Goal: Task Accomplishment & Management: Manage account settings

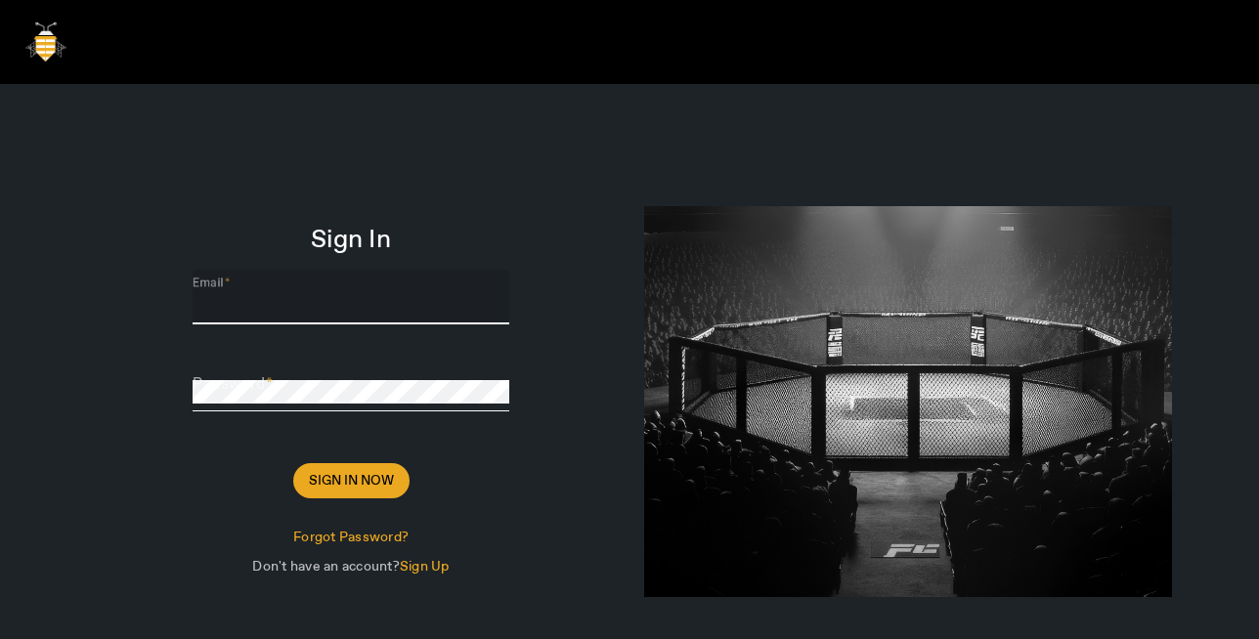
click at [291, 306] on input "Email" at bounding box center [351, 304] width 317 height 23
paste input "[PERSON_NAME][EMAIL_ADDRESS][DOMAIN_NAME]"
type input "[PERSON_NAME][EMAIL_ADDRESS][DOMAIN_NAME]"
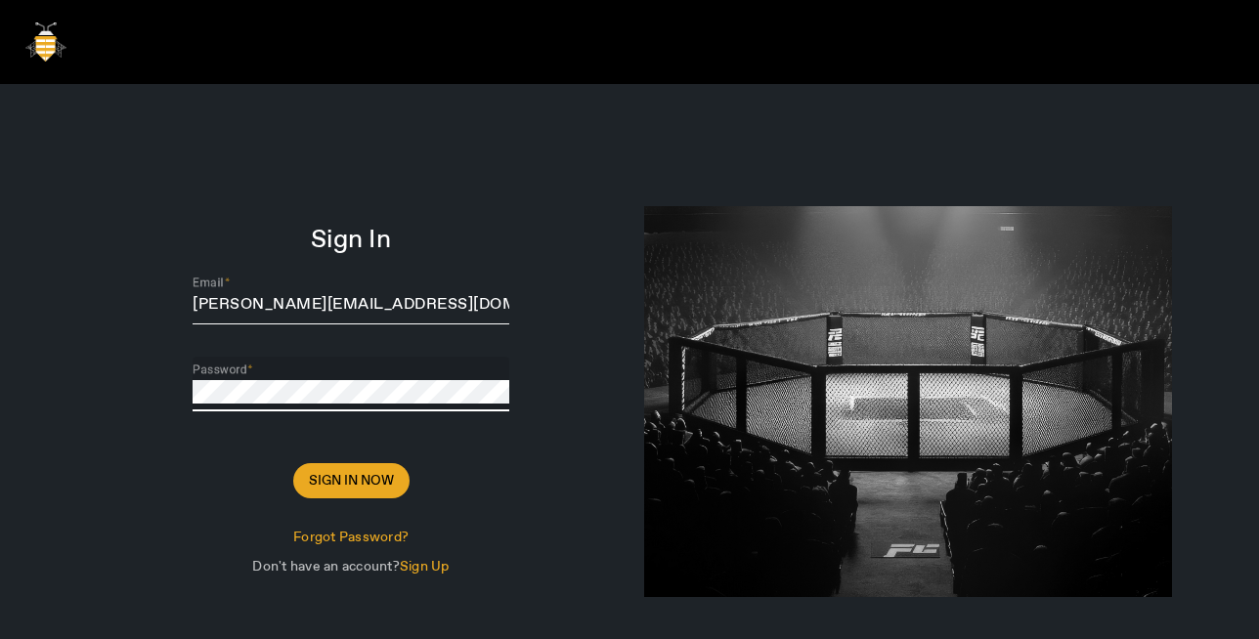
click at [293, 463] on button "Sign In Now" at bounding box center [351, 480] width 116 height 35
click at [346, 477] on span "Sign In Now" at bounding box center [351, 481] width 85 height 20
click at [293, 463] on button "Sign In Now" at bounding box center [351, 480] width 116 height 35
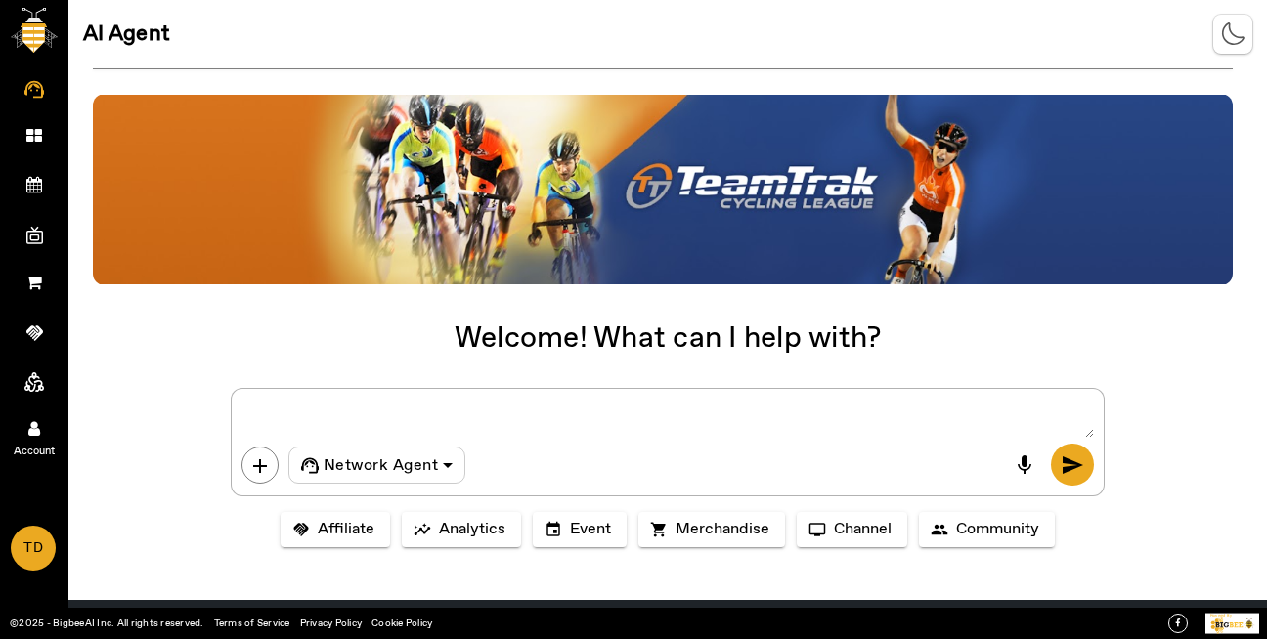
click at [30, 431] on icon at bounding box center [34, 428] width 12 height 17
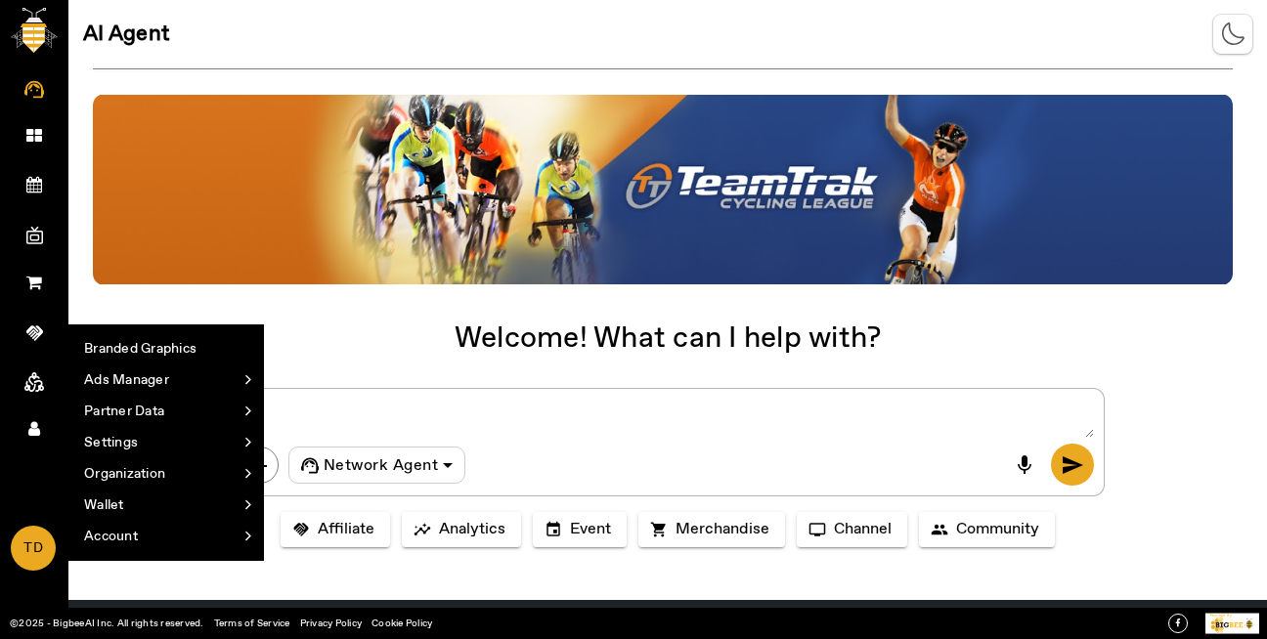
click at [294, 284] on div at bounding box center [663, 190] width 1140 height 192
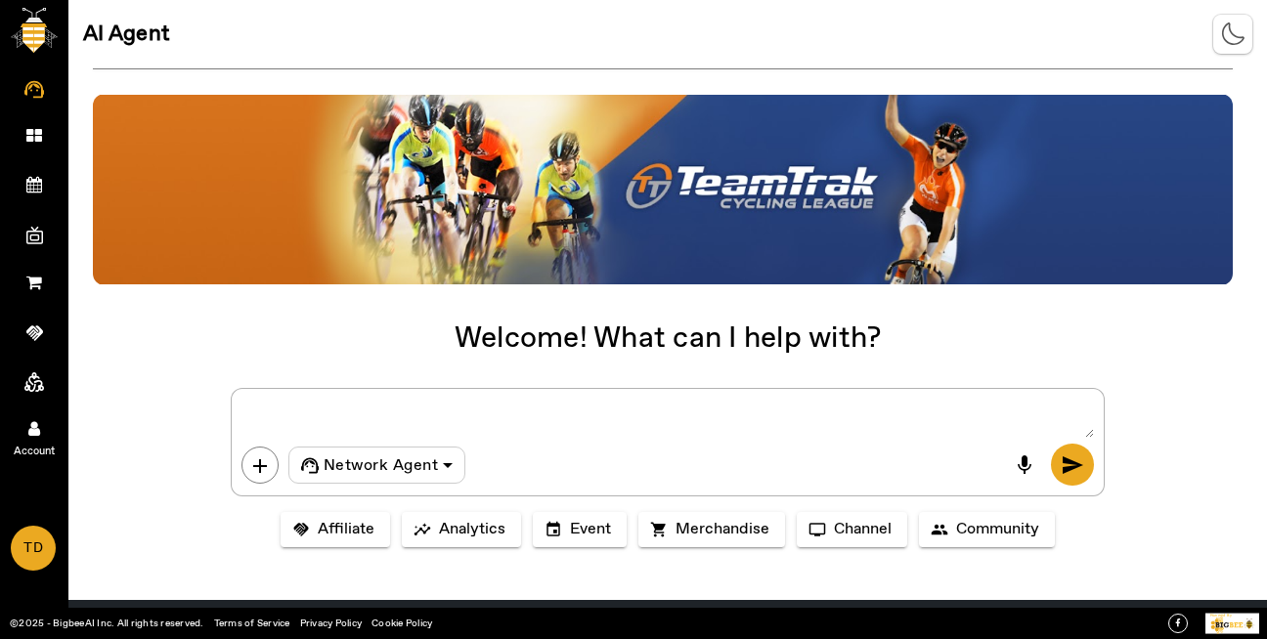
click at [22, 439] on span "Account" at bounding box center [34, 451] width 113 height 29
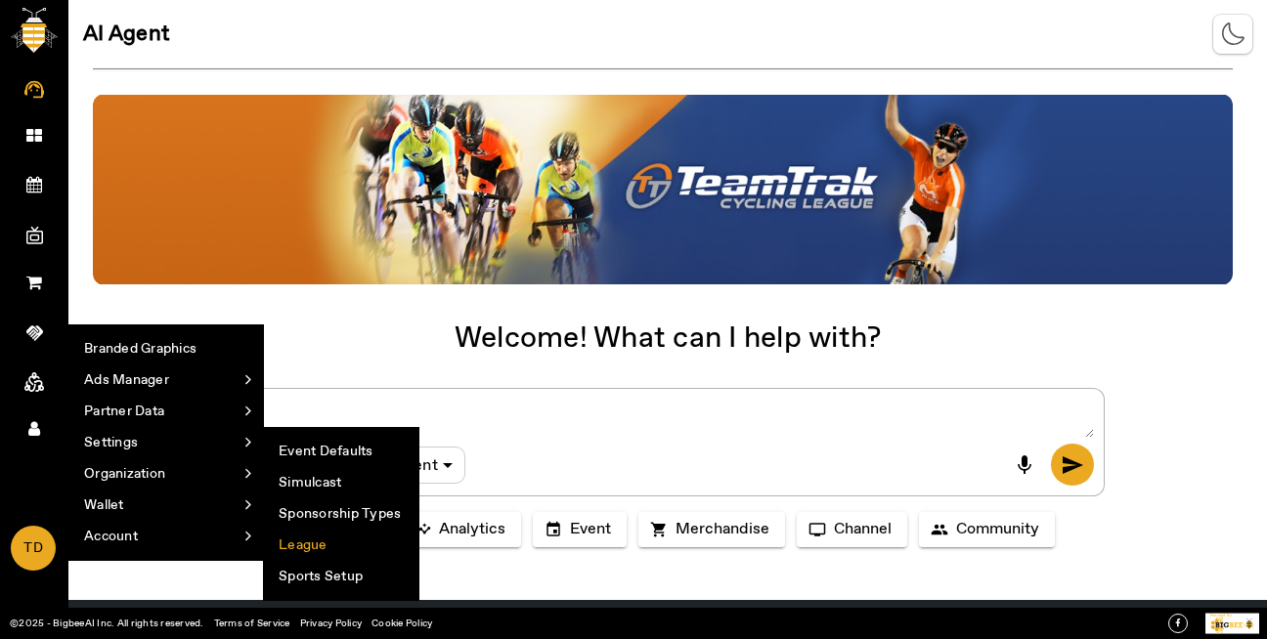
click at [292, 539] on li "League" at bounding box center [341, 545] width 154 height 31
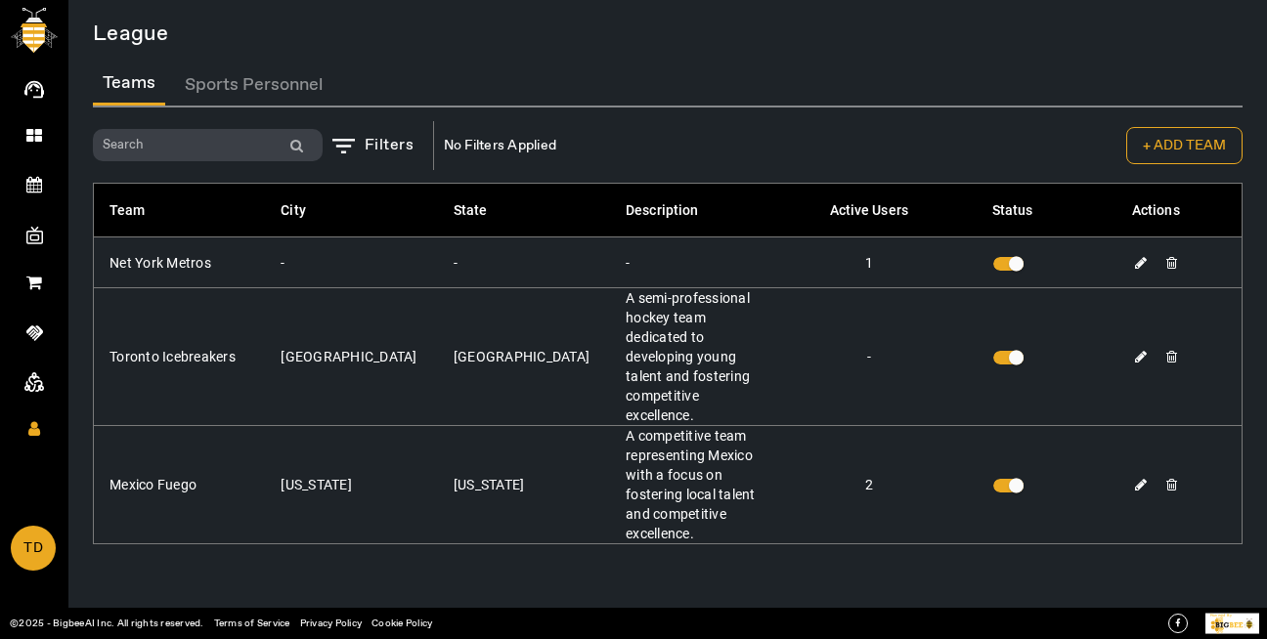
click at [212, 90] on button "Sports Personnel" at bounding box center [253, 85] width 157 height 42
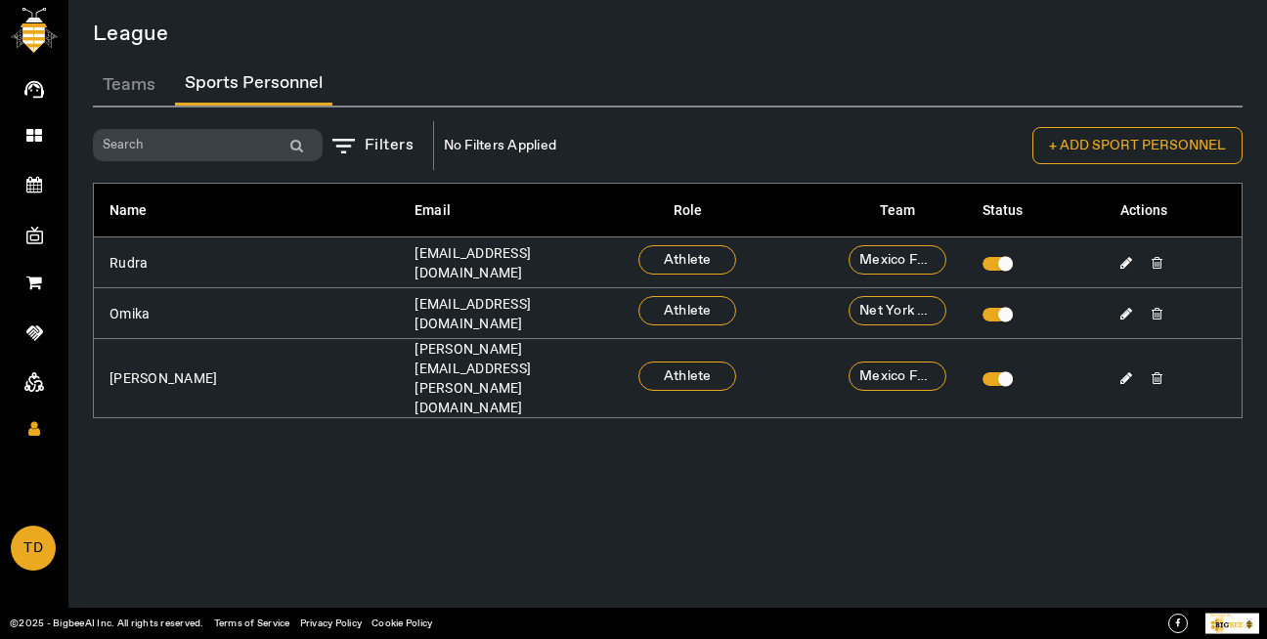
click at [1109, 151] on button "+ ADD SPORT PERSONNEL" at bounding box center [1137, 145] width 210 height 37
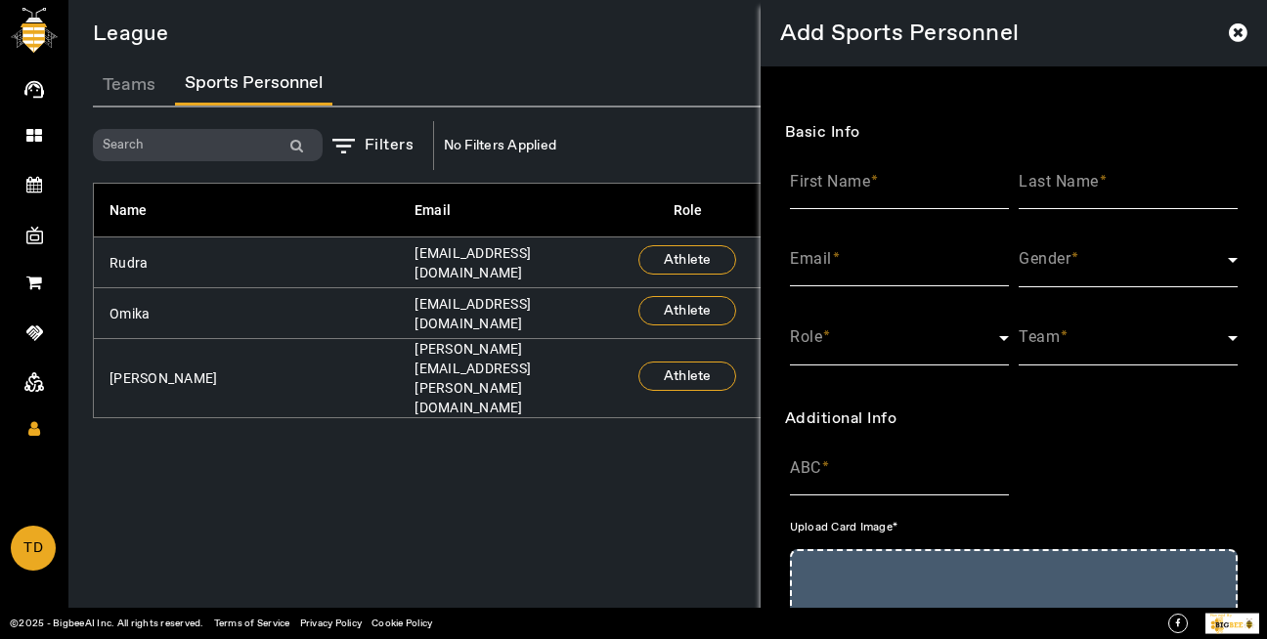
click at [1229, 37] on icon at bounding box center [1238, 33] width 19 height 22
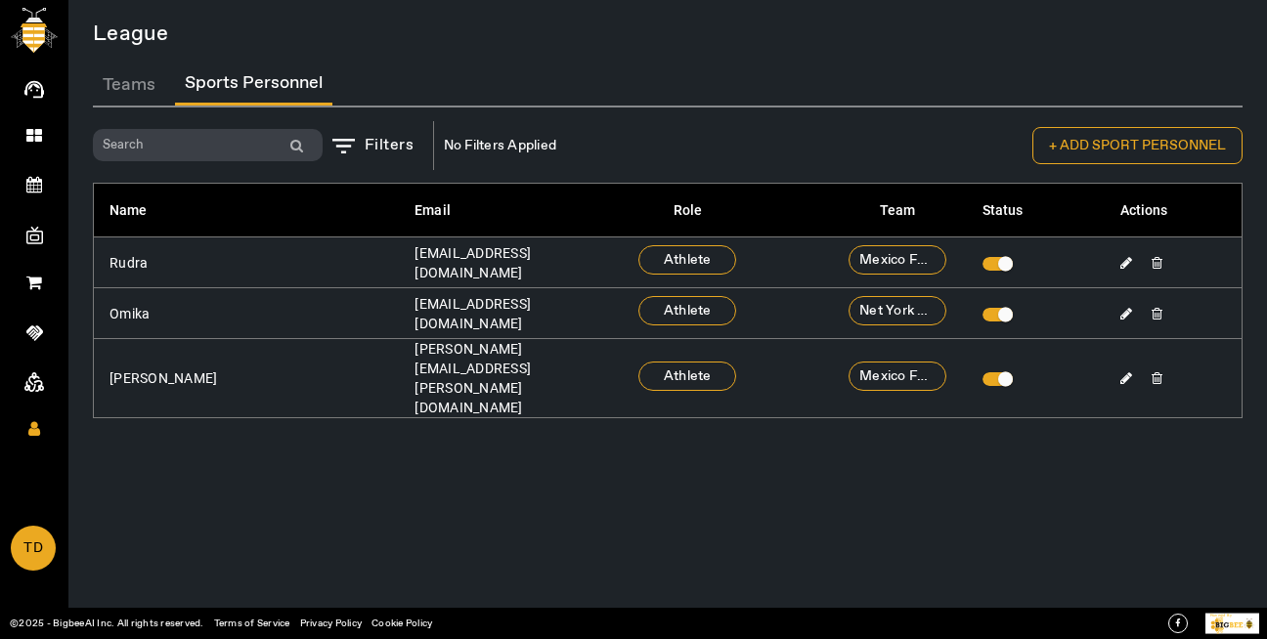
click at [155, 86] on button "Teams" at bounding box center [129, 85] width 72 height 42
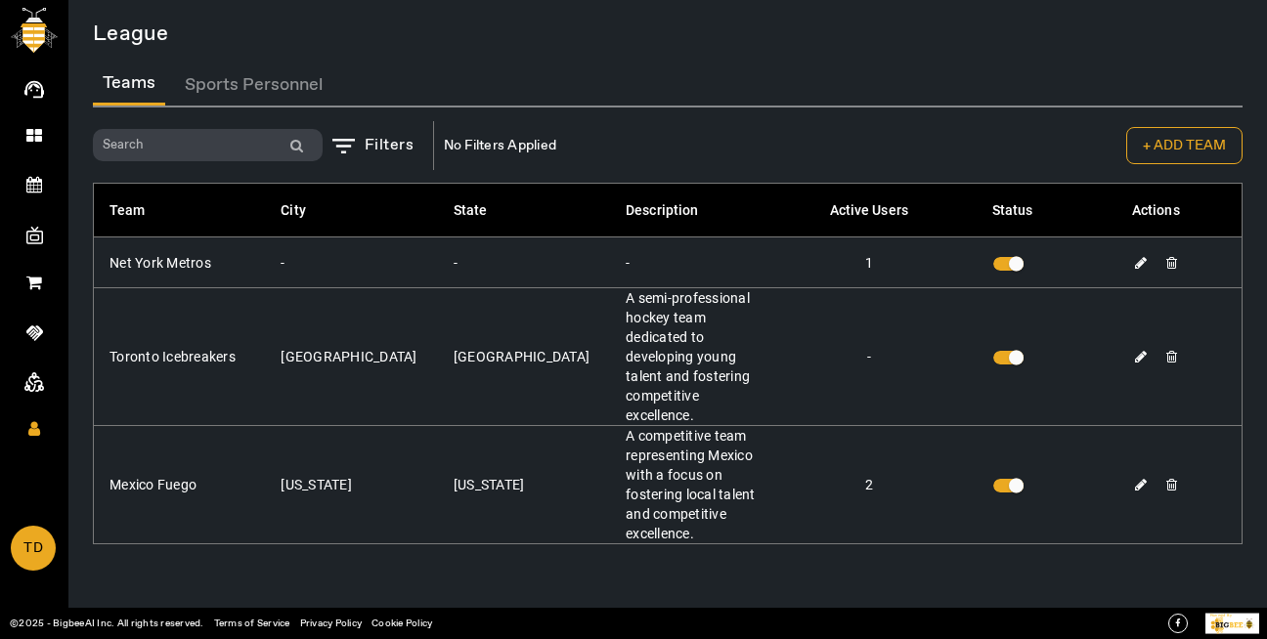
click at [1207, 151] on button "+ ADD TEAM" at bounding box center [1184, 145] width 116 height 37
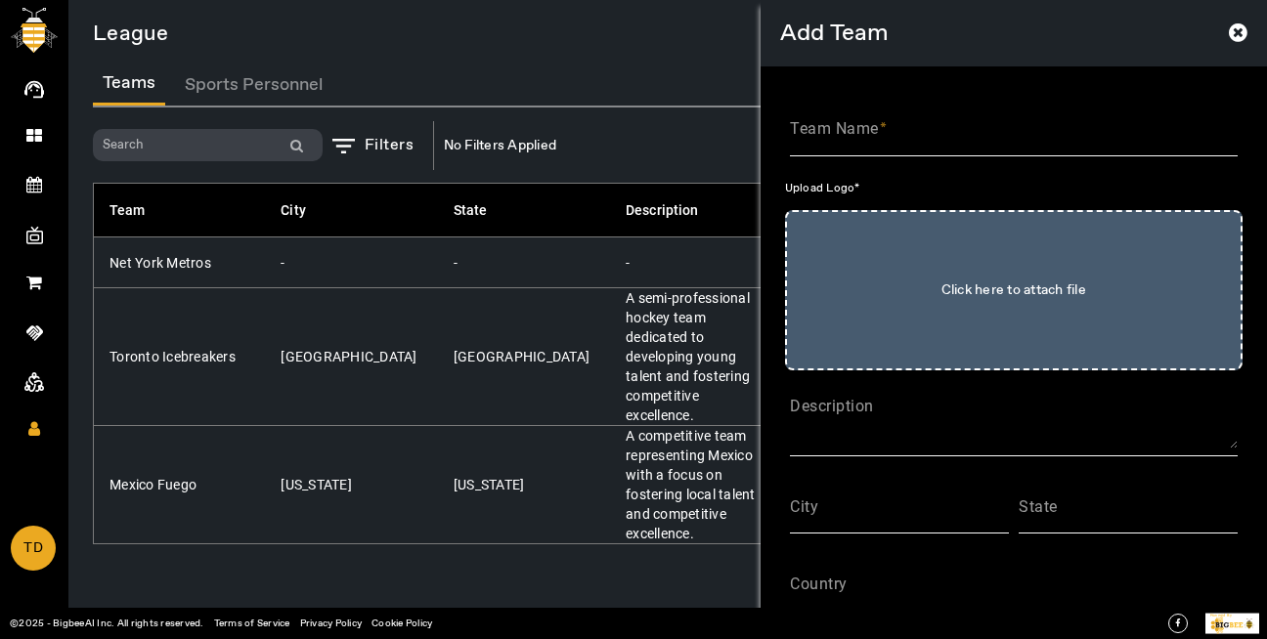
scroll to position [263, 0]
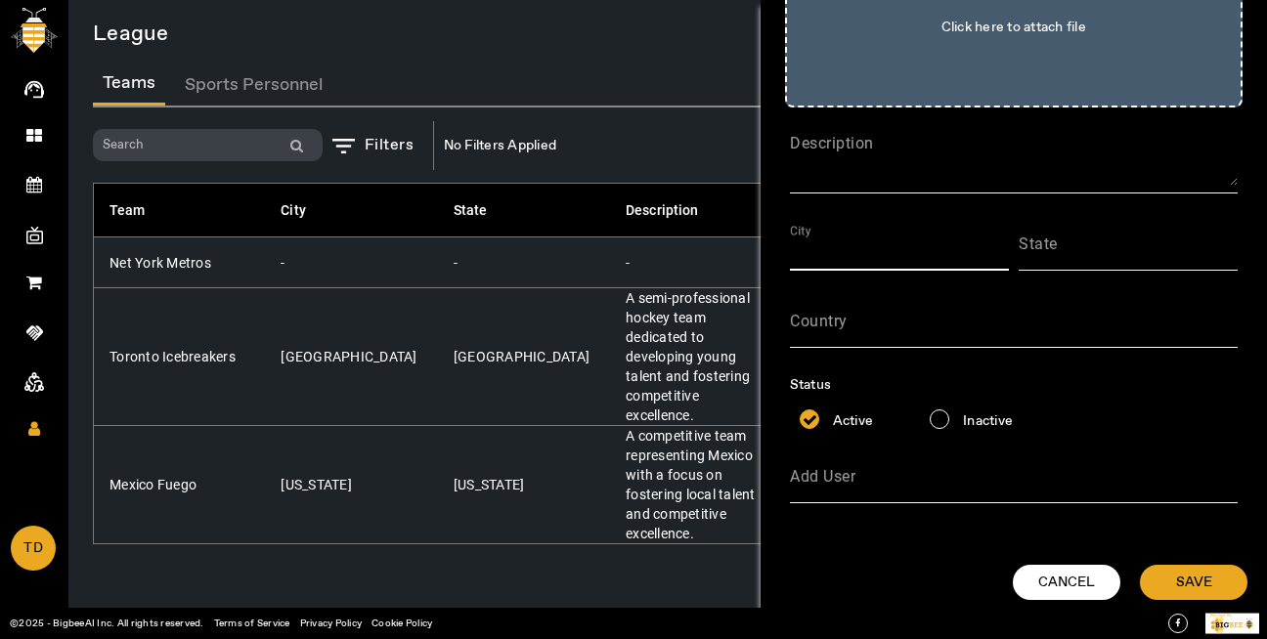
click at [841, 256] on input "City" at bounding box center [899, 250] width 219 height 23
click at [1097, 251] on input "State" at bounding box center [1128, 250] width 219 height 23
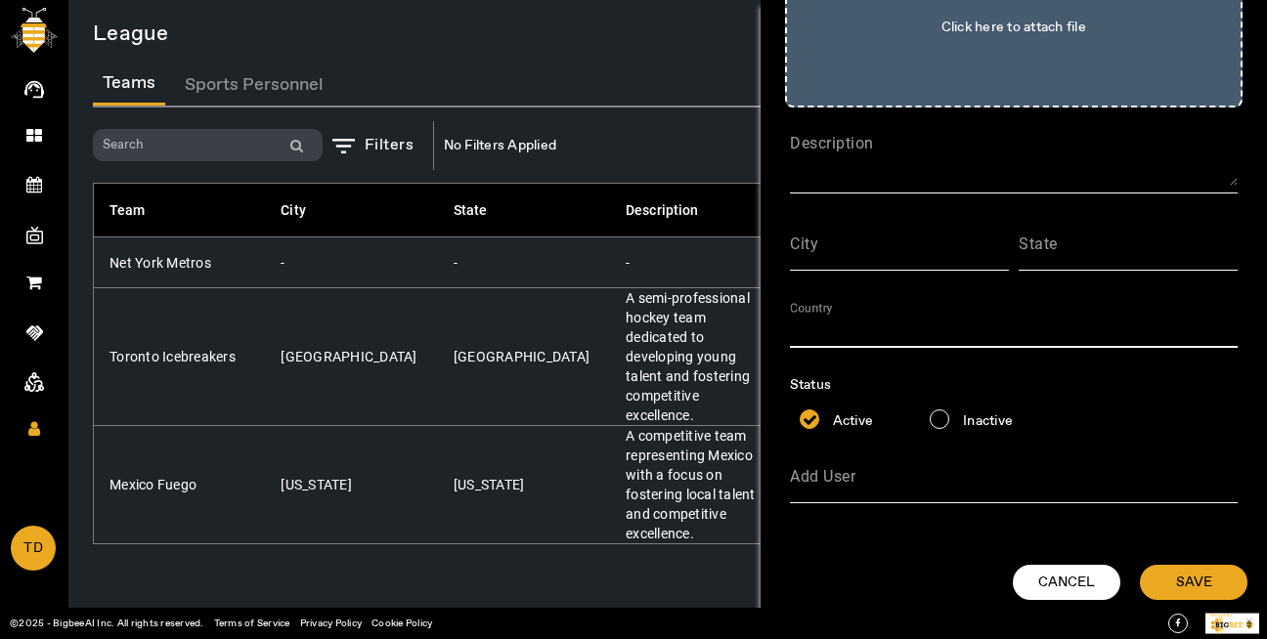
click at [903, 327] on input "Country" at bounding box center [1014, 328] width 448 height 23
click at [778, 204] on div "Team Name Upload Logo* Click here to attach file Description City State Country…" at bounding box center [1013, 182] width 497 height 726
click at [1072, 233] on div "State" at bounding box center [1128, 243] width 219 height 55
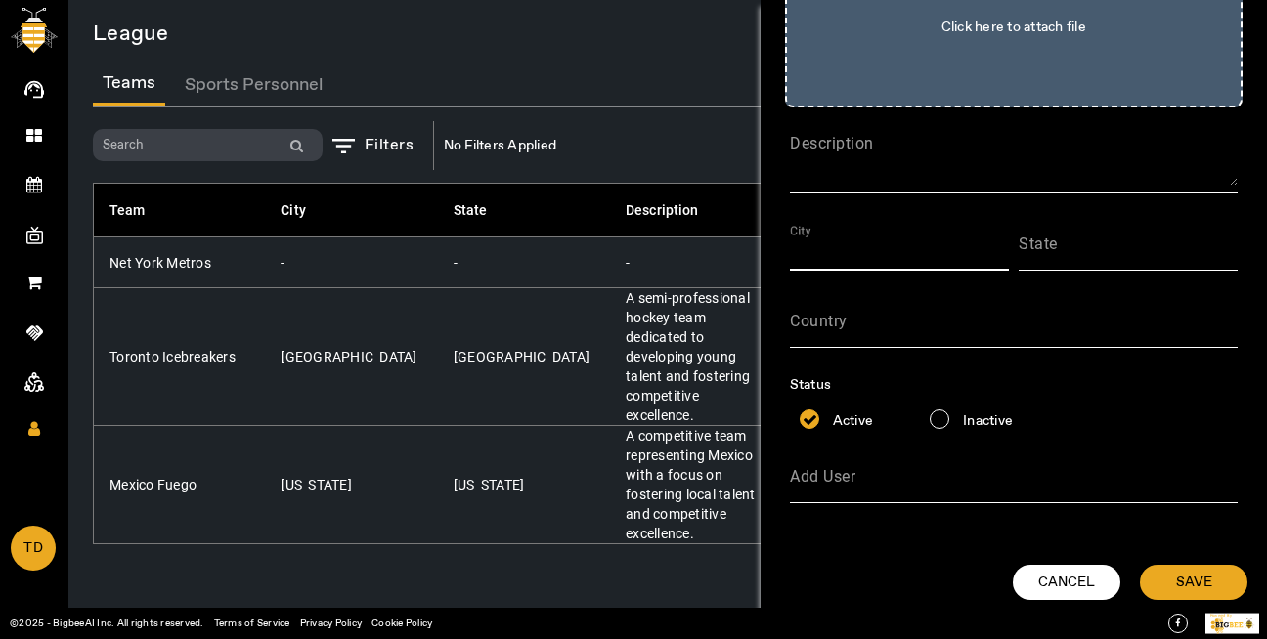
click at [918, 252] on input "City" at bounding box center [899, 250] width 219 height 23
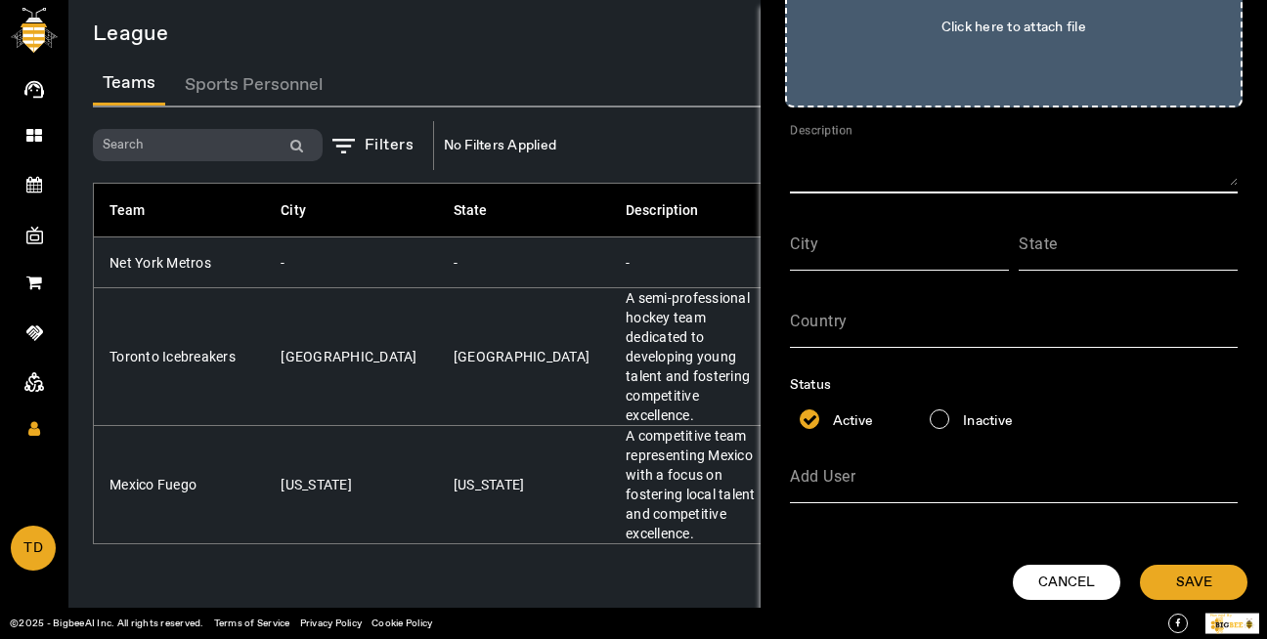
click at [942, 182] on textarea "Description" at bounding box center [1014, 162] width 448 height 47
click at [861, 325] on input "Country" at bounding box center [1014, 328] width 448 height 23
click at [1221, 366] on div at bounding box center [1014, 359] width 448 height 22
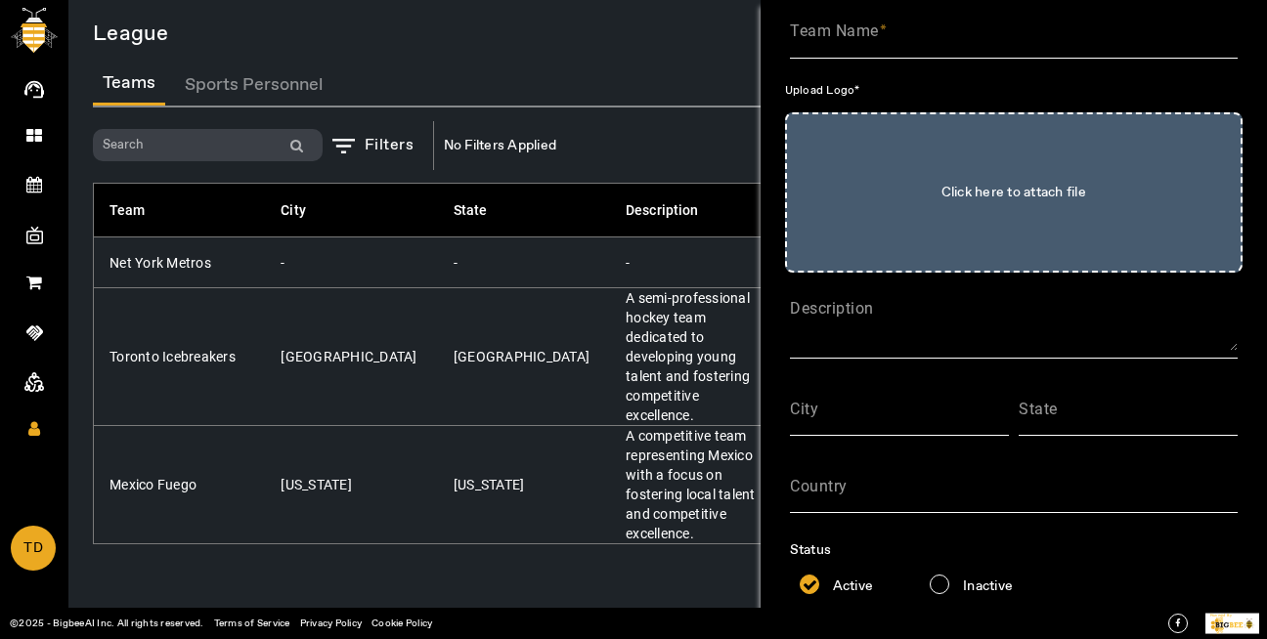
scroll to position [0, 0]
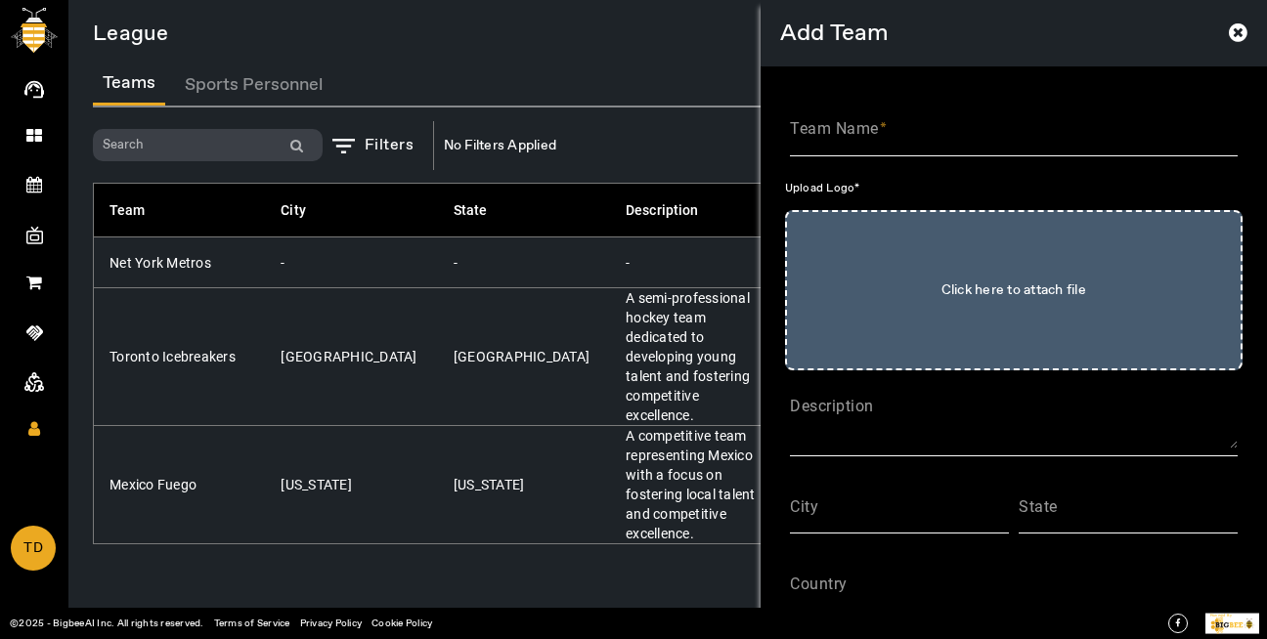
click at [1230, 35] on icon at bounding box center [1238, 33] width 19 height 22
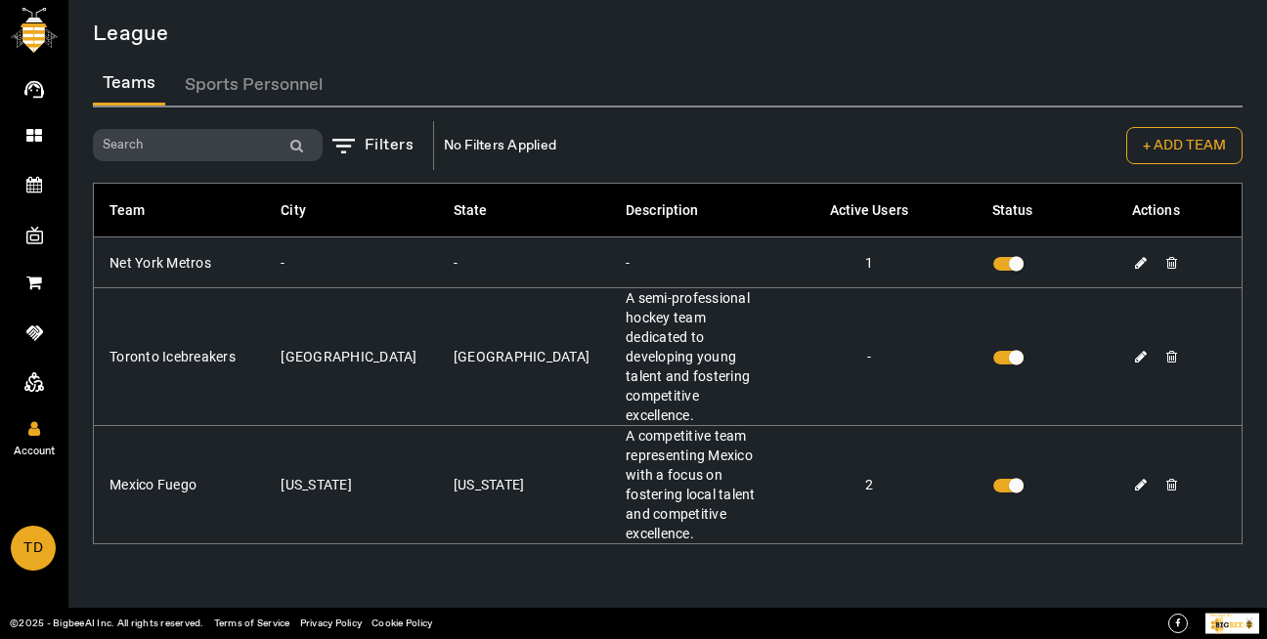
click at [28, 437] on span "Account" at bounding box center [34, 451] width 113 height 29
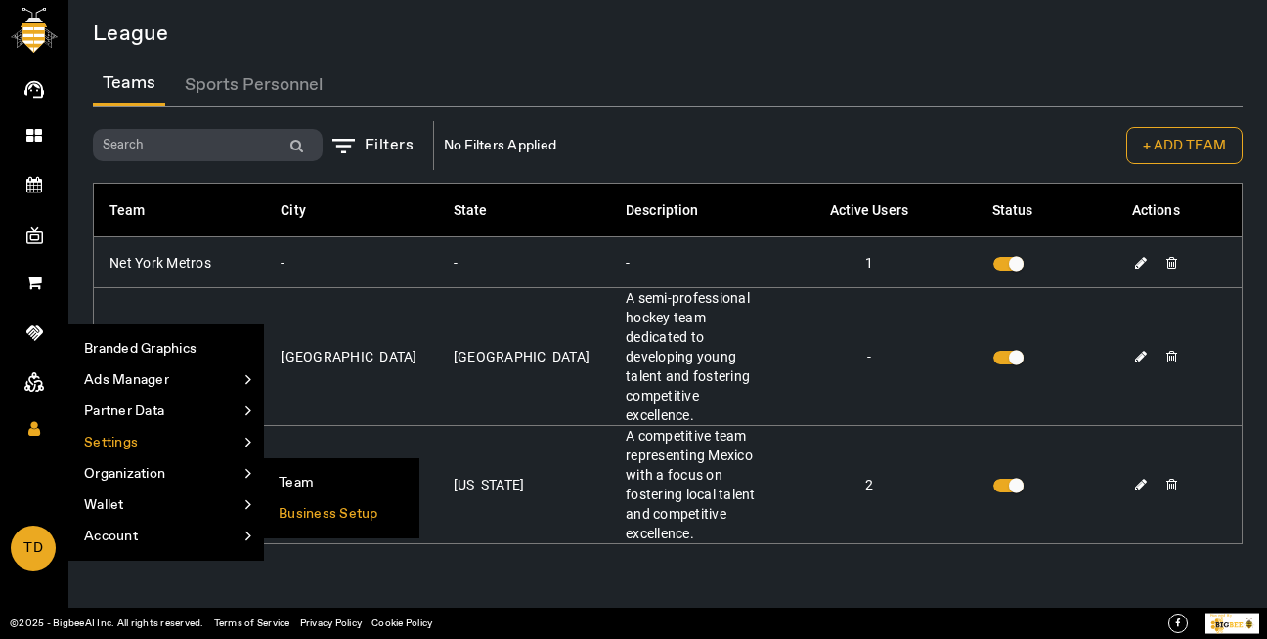
click at [317, 511] on li "Business Setup" at bounding box center [341, 514] width 154 height 31
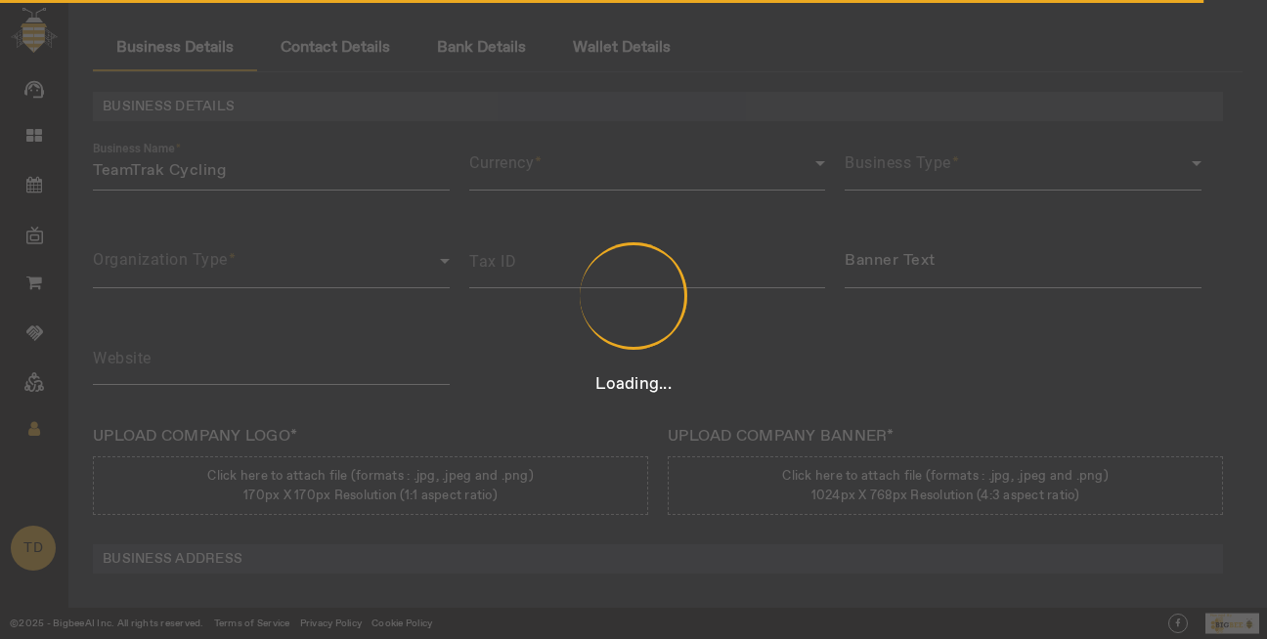
type input "12312431423431"
type input "TeamTrak Cycling"
type input "[URL][DOMAIN_NAME]"
type input "Team Track Rd"
type input "Auburn"
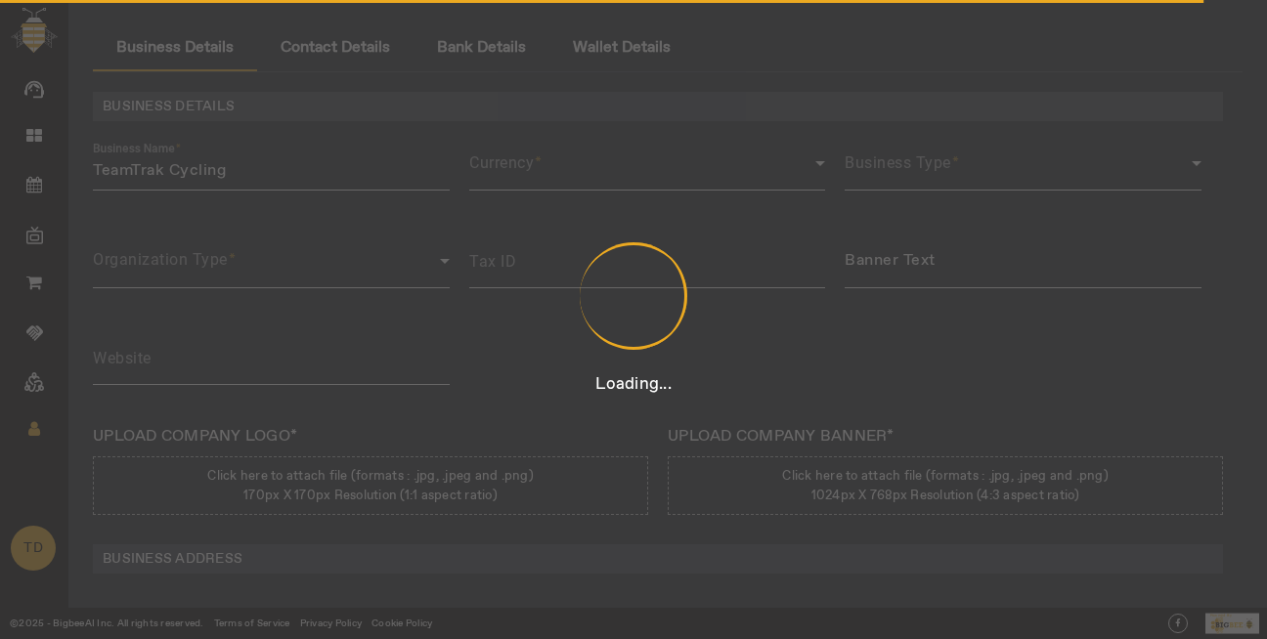
type input "[US_STATE]"
type input "[GEOGRAPHIC_DATA]"
type input "95603"
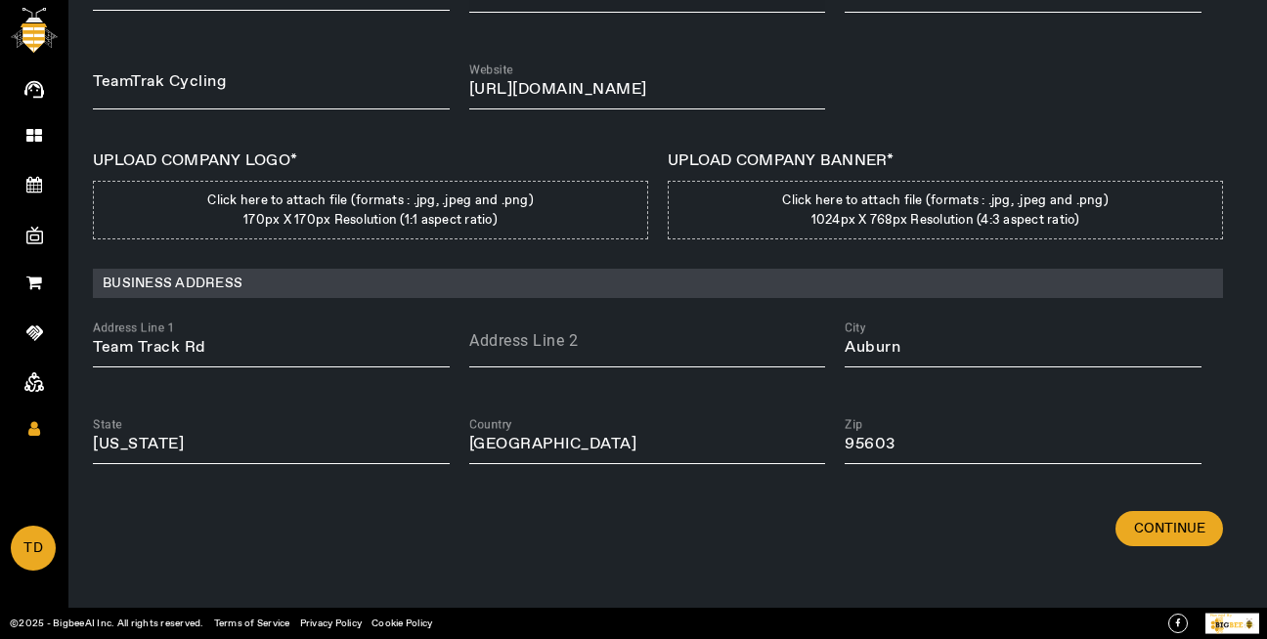
scroll to position [281, 0]
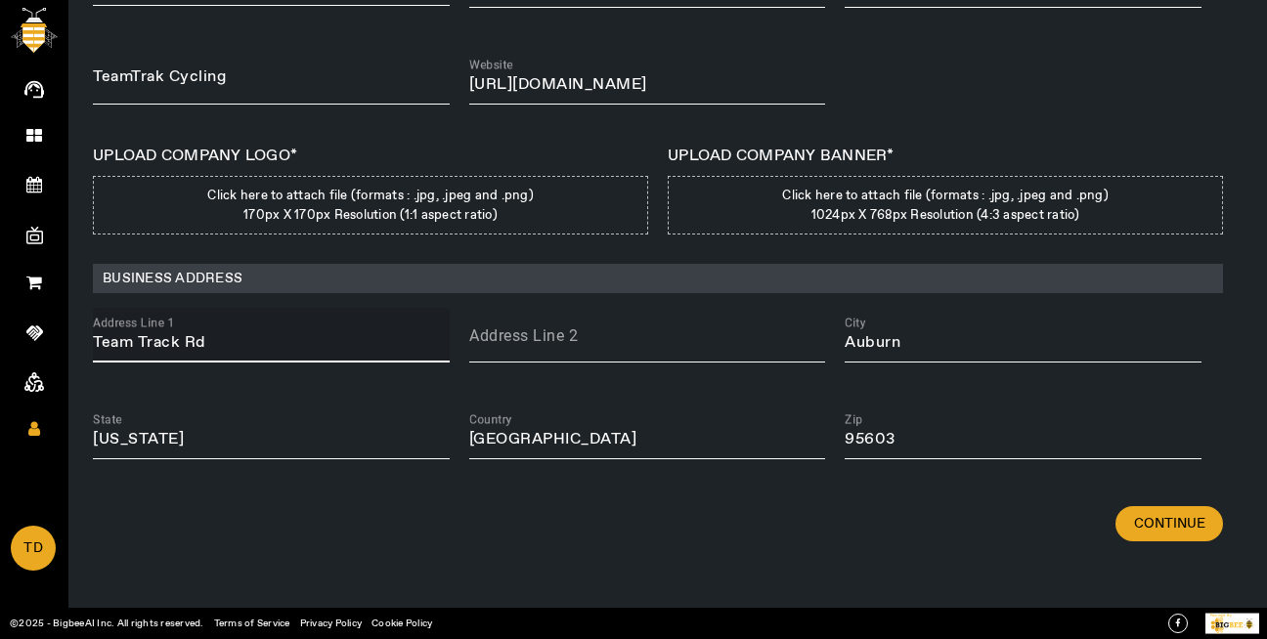
click at [228, 348] on input "Team Track Rd" at bounding box center [271, 342] width 357 height 23
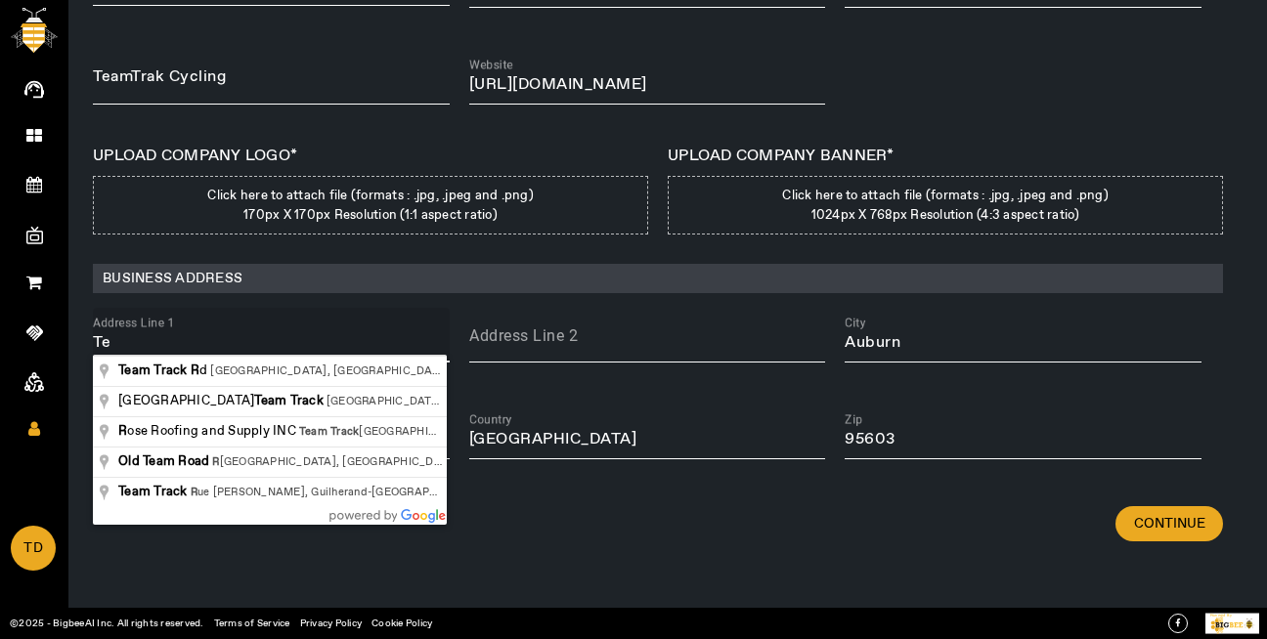
type input "T"
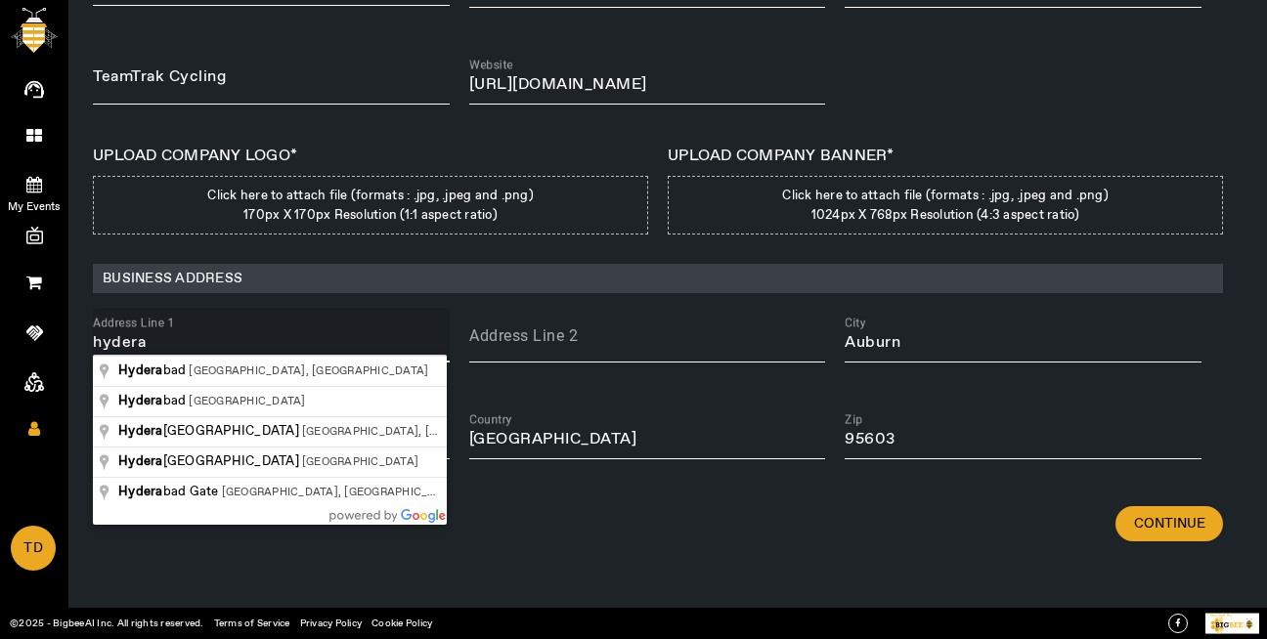
type input "hydera"
click at [439, 303] on div "BUSINESS DETAILS Business Name TeamTrak Cycling Currency USD Business Type Corp…" at bounding box center [668, 144] width 1150 height 685
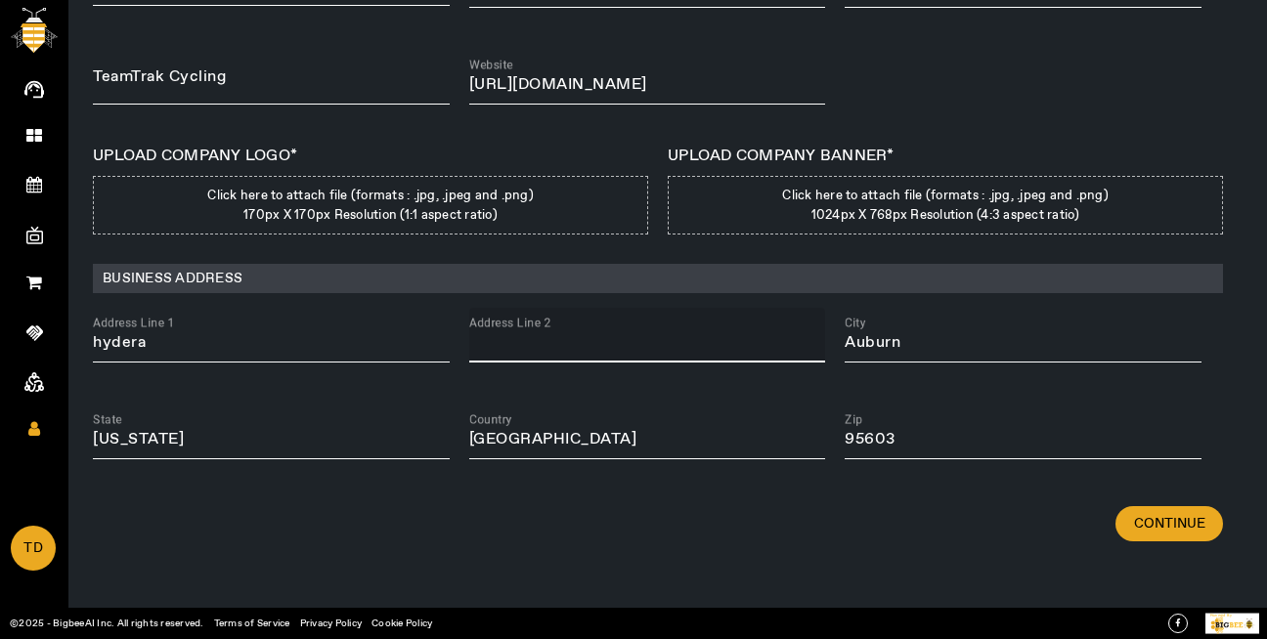
click at [533, 349] on input "Address Line 2" at bounding box center [647, 342] width 357 height 23
type input "h"
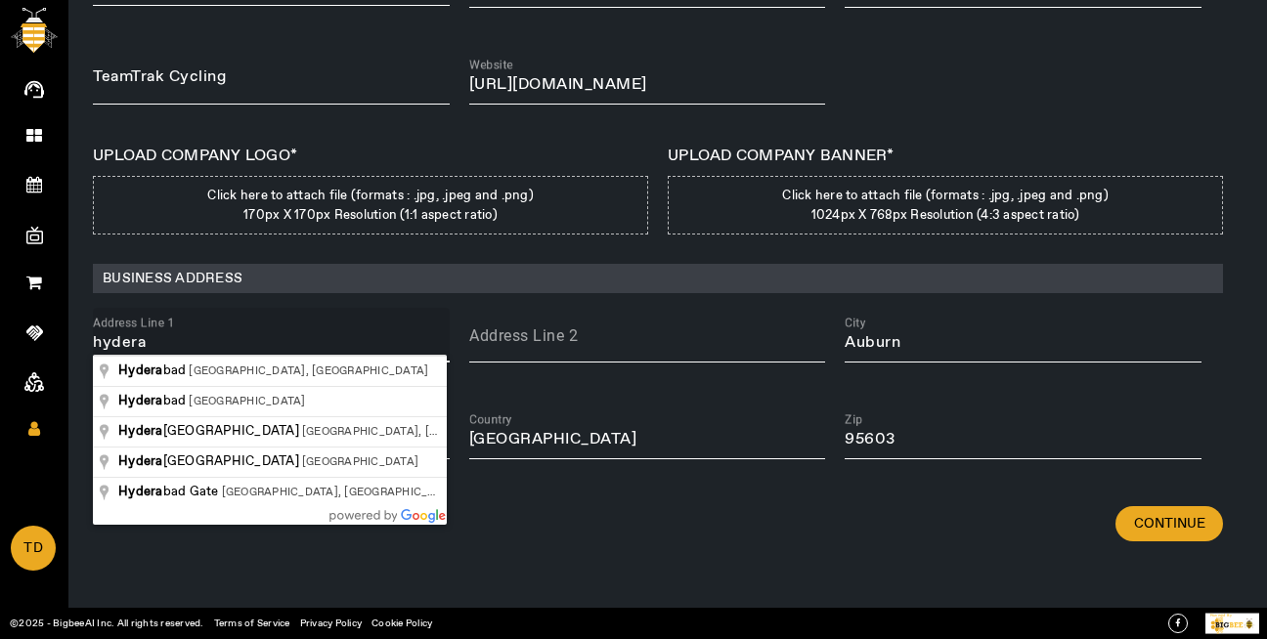
click at [337, 338] on input "hydera" at bounding box center [271, 342] width 357 height 23
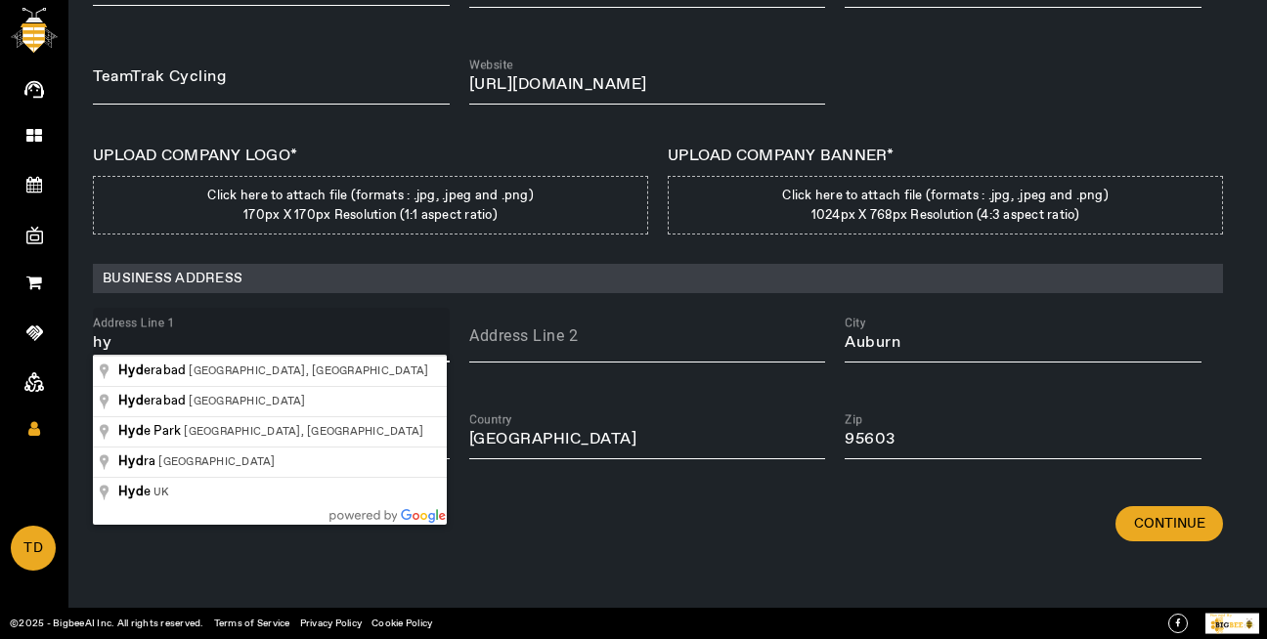
type input "h"
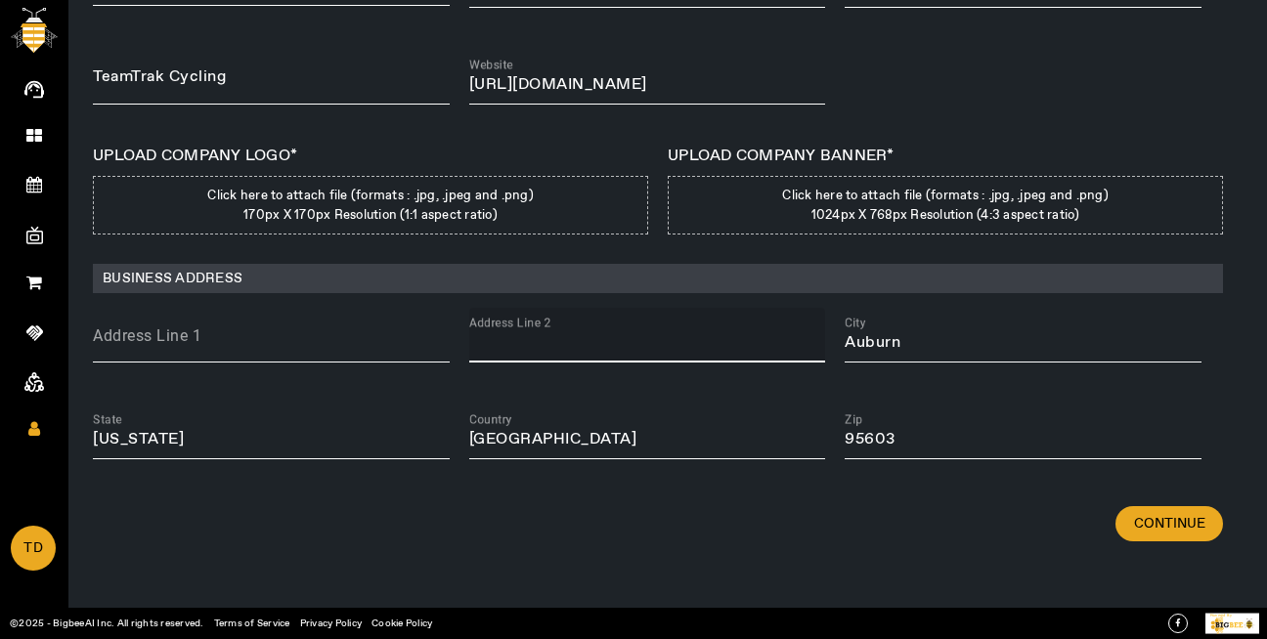
click at [497, 350] on input "Address Line 2" at bounding box center [647, 342] width 357 height 23
type input "h"
click at [256, 330] on div "Address Line 1" at bounding box center [271, 335] width 357 height 55
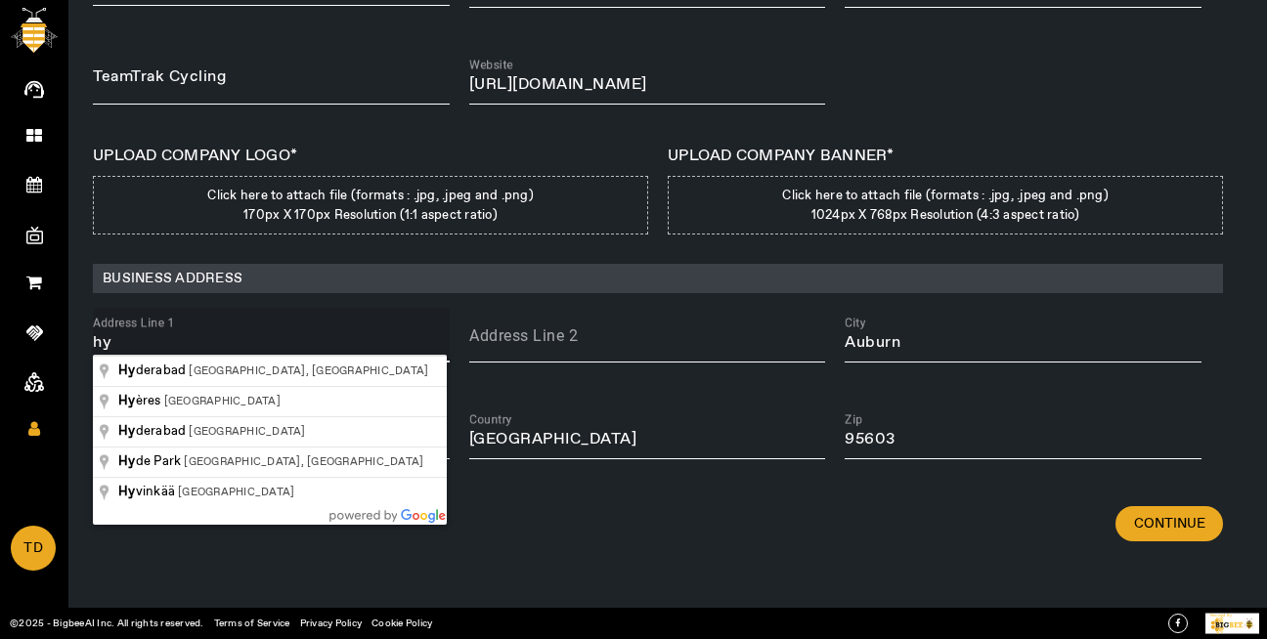
type input "h"
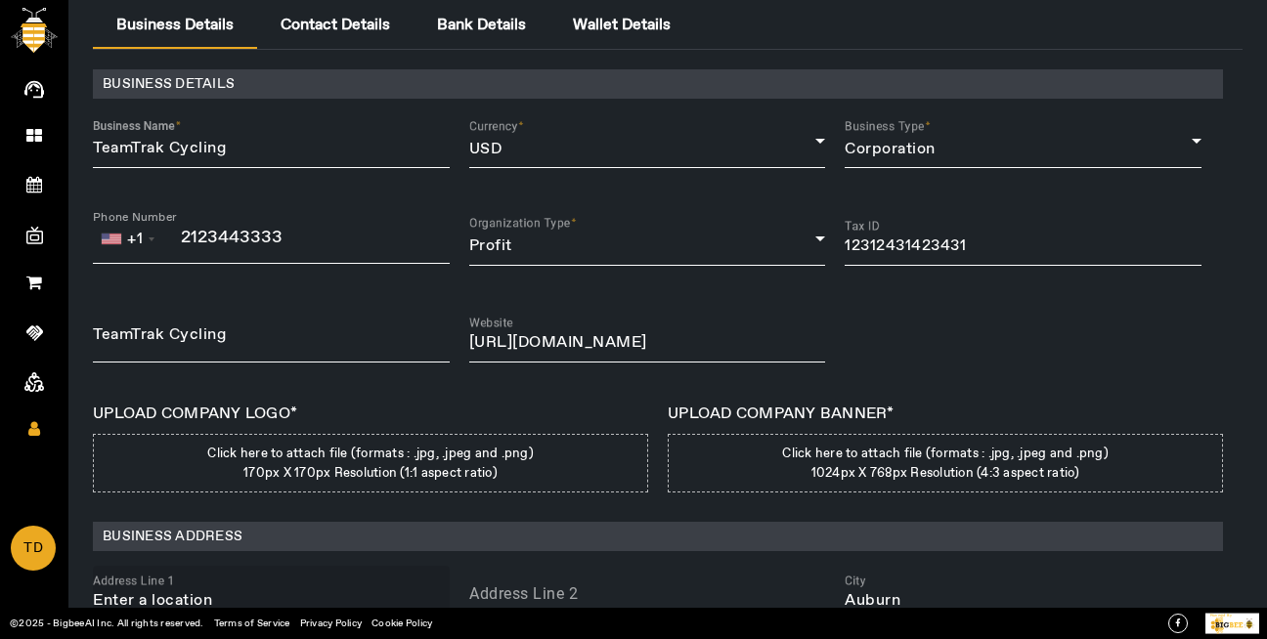
scroll to position [24, 0]
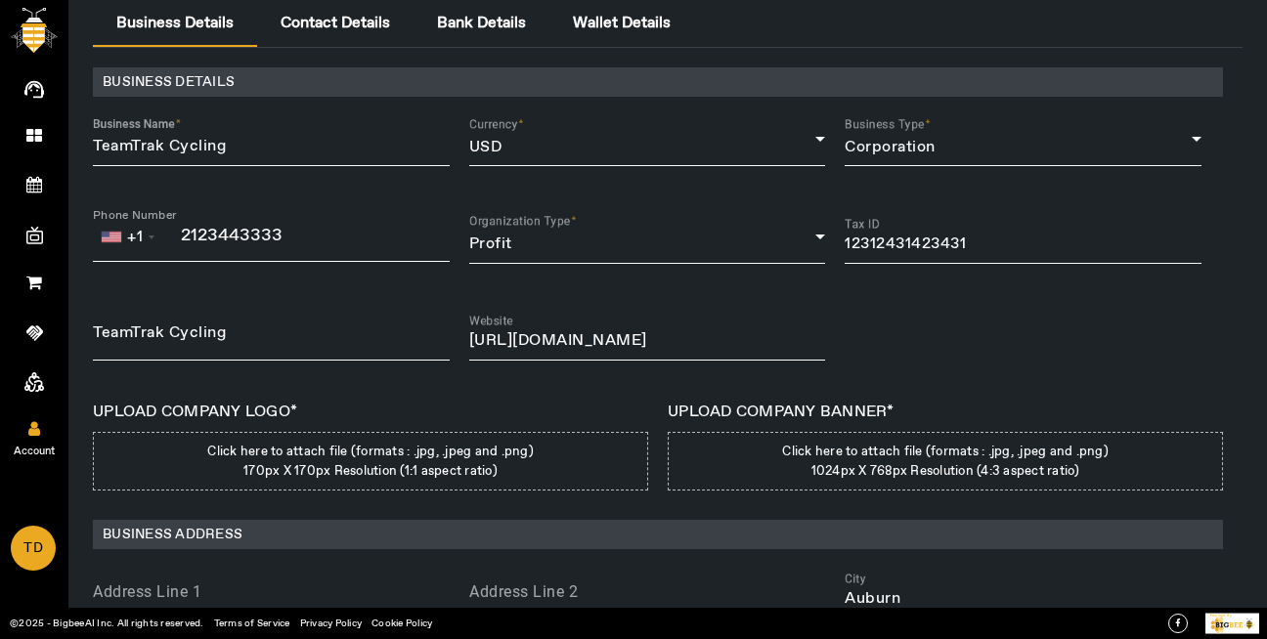
click at [38, 430] on icon at bounding box center [34, 428] width 12 height 17
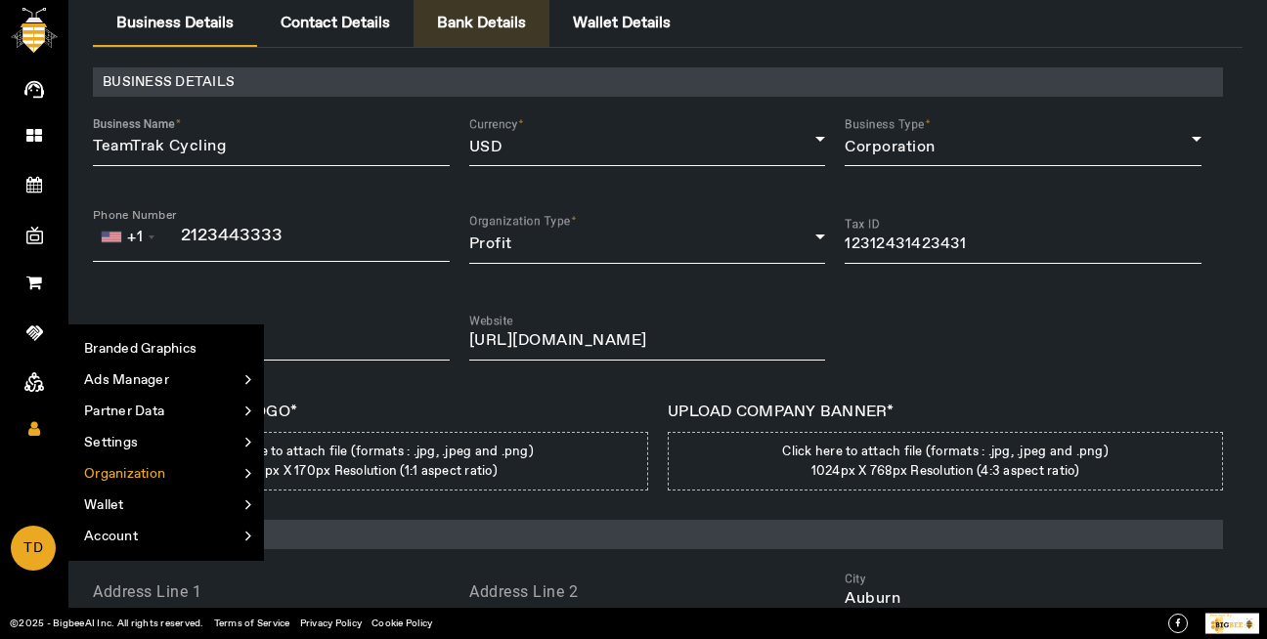
click at [451, 18] on span "Bank Details" at bounding box center [481, 24] width 89 height 16
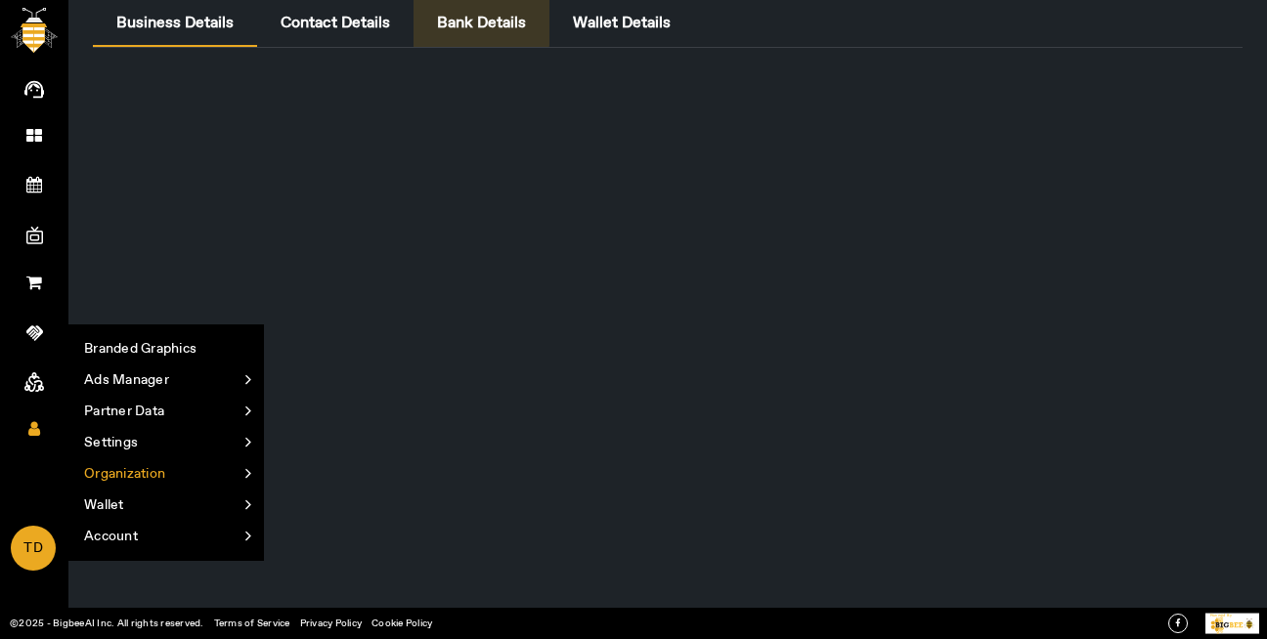
scroll to position [22, 0]
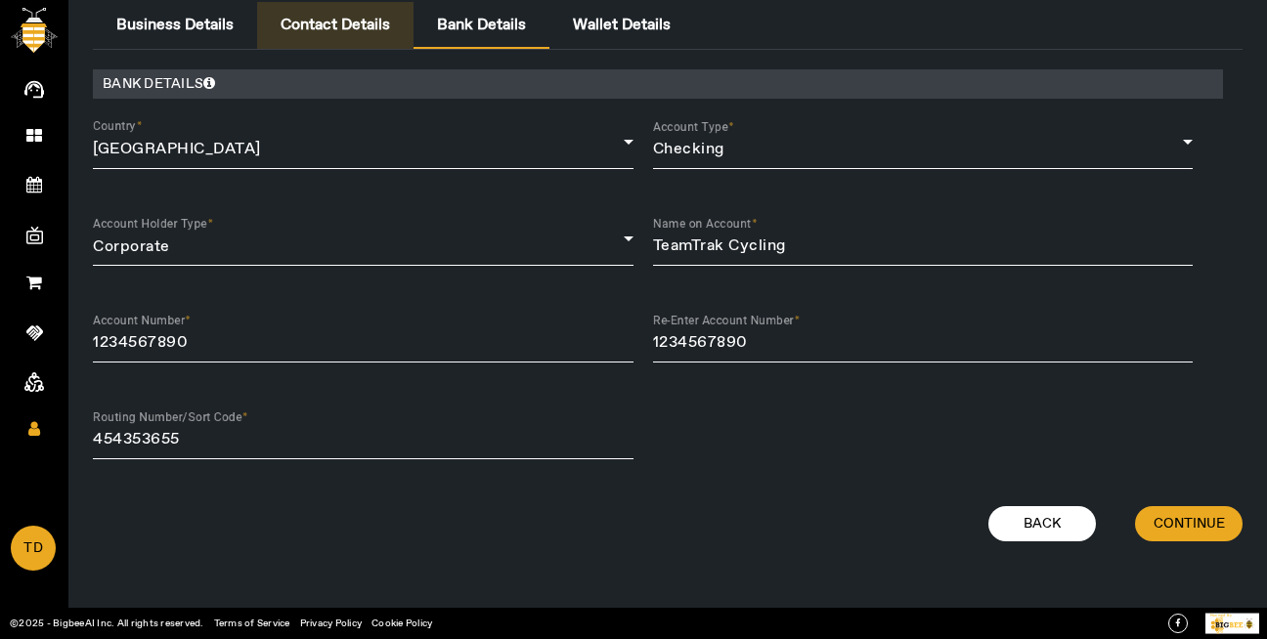
click at [369, 27] on span "Contact Details" at bounding box center [335, 26] width 109 height 16
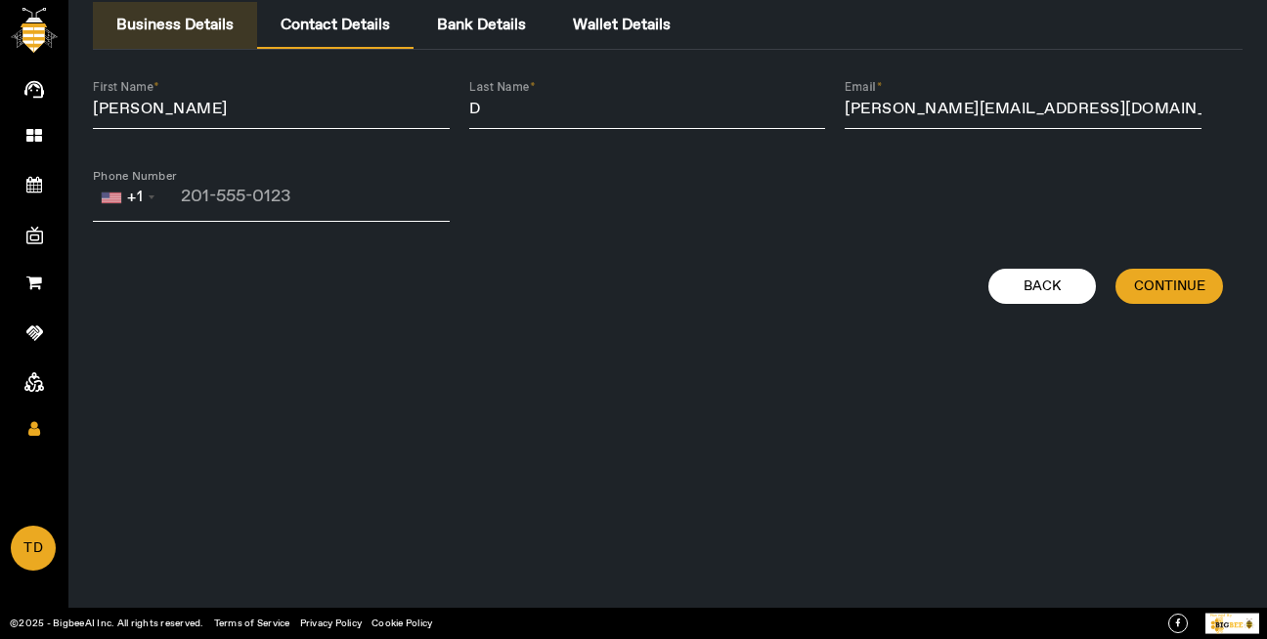
click at [179, 33] on span "Business Details" at bounding box center [174, 26] width 117 height 16
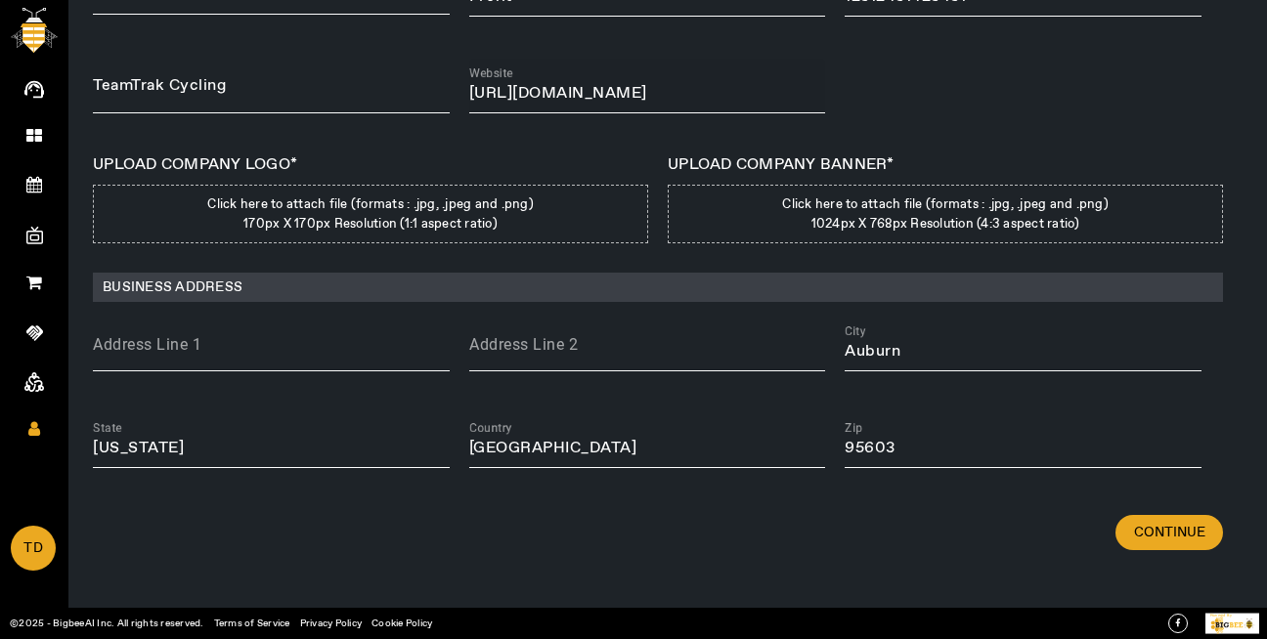
scroll to position [281, 0]
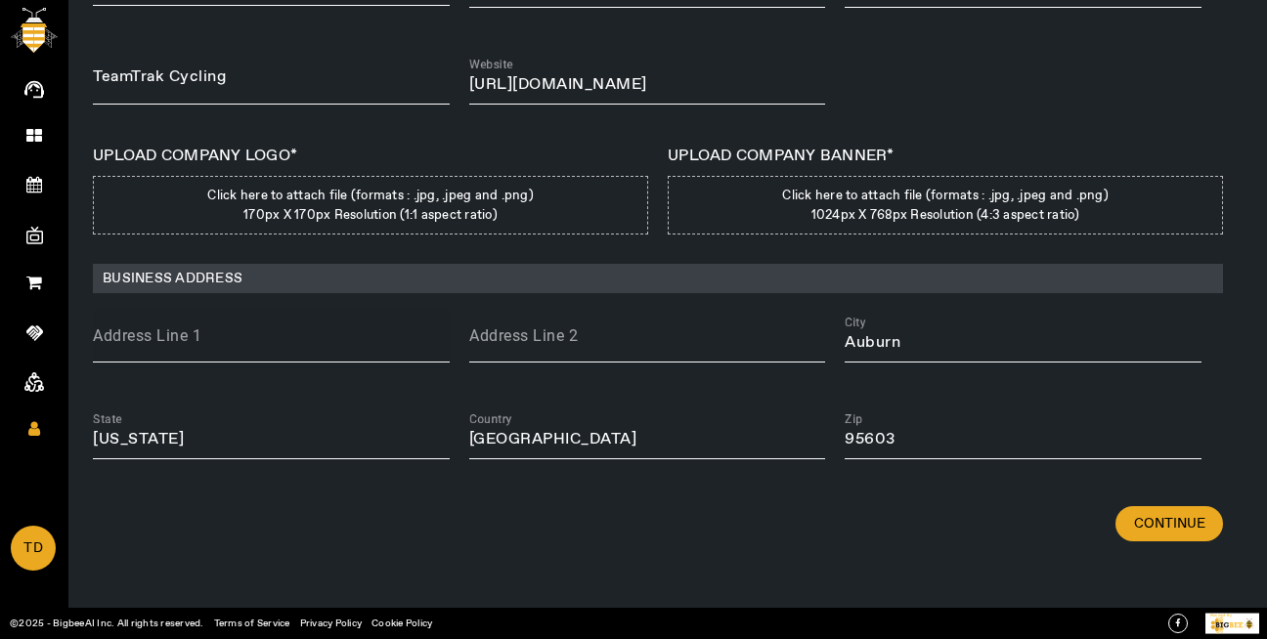
click at [337, 342] on input "Address Line 1" at bounding box center [271, 342] width 357 height 23
click at [353, 390] on div "BUSINESS DETAILS Business Name TeamTrak Cycling Currency USD Business Type Corp…" at bounding box center [668, 144] width 1150 height 685
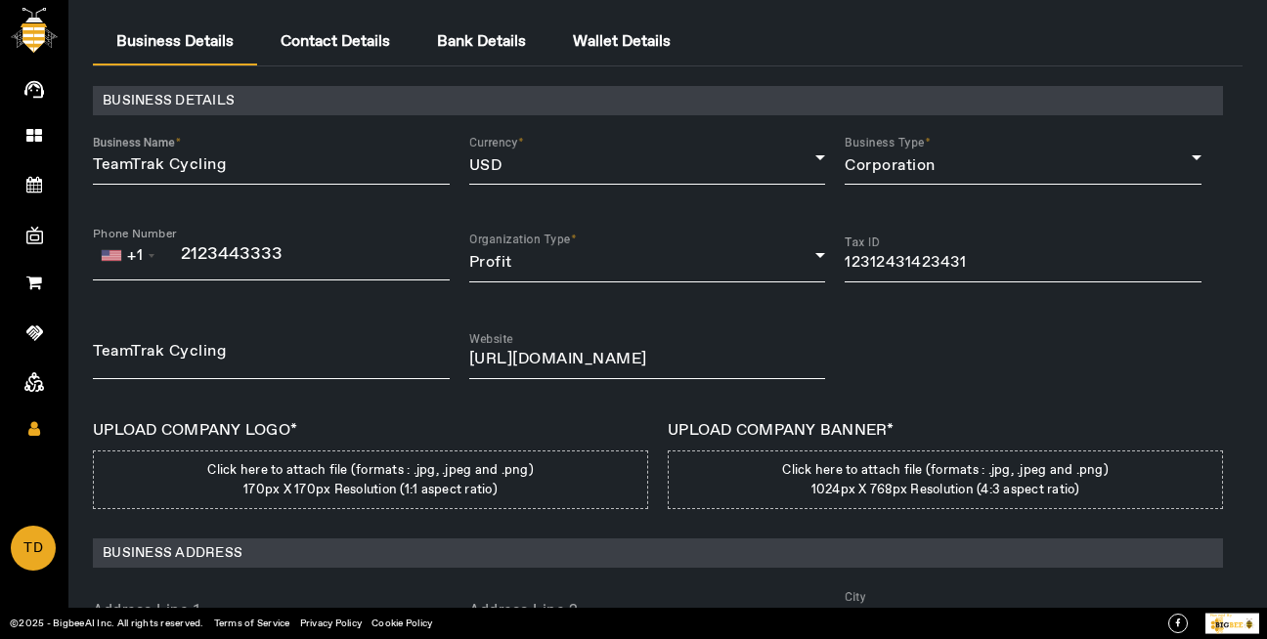
scroll to position [10, 0]
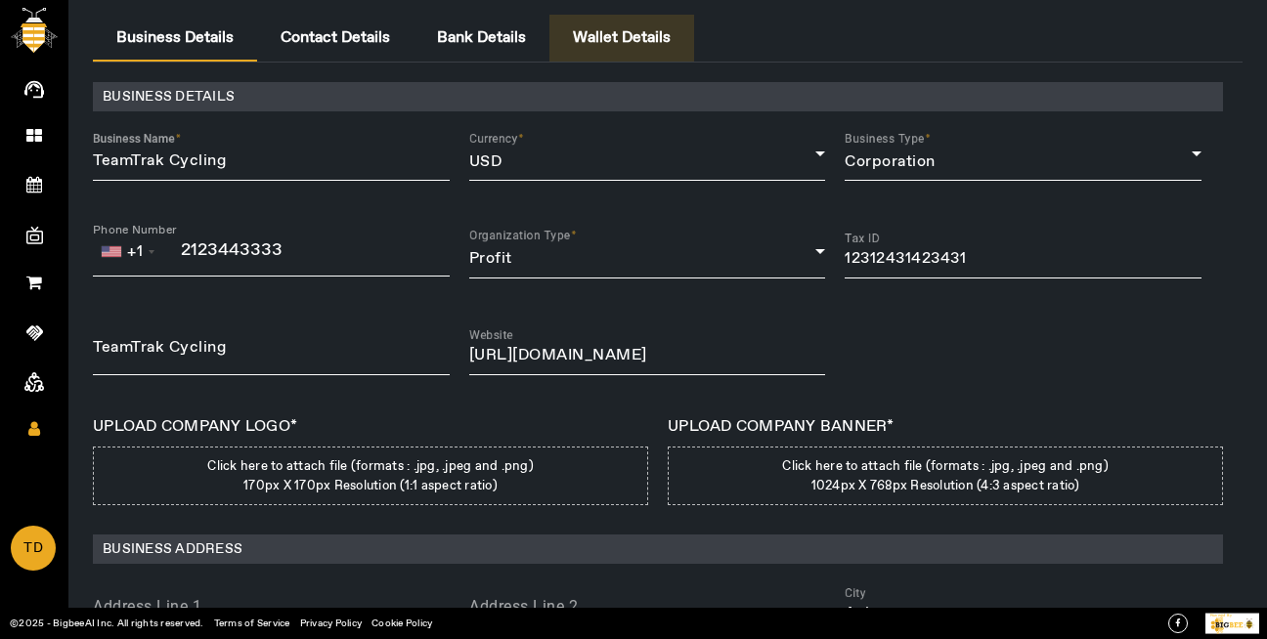
click at [606, 34] on span "Wallet Details" at bounding box center [622, 38] width 98 height 16
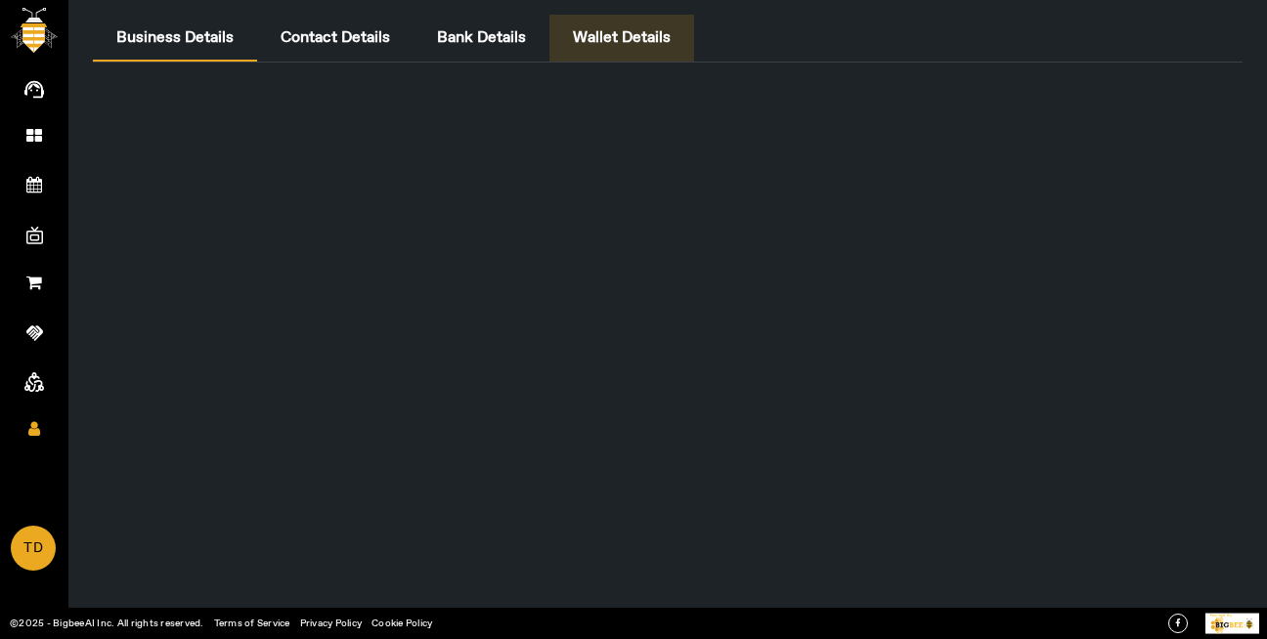
scroll to position [0, 0]
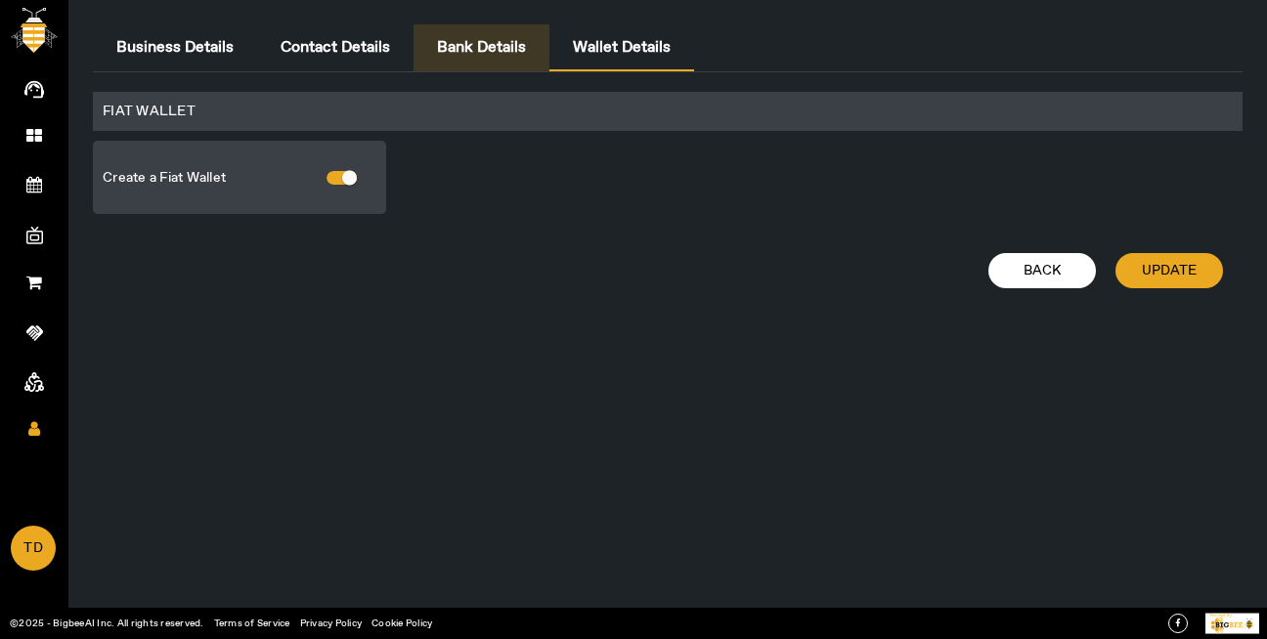
click at [464, 31] on span "Bank Details" at bounding box center [481, 47] width 89 height 47
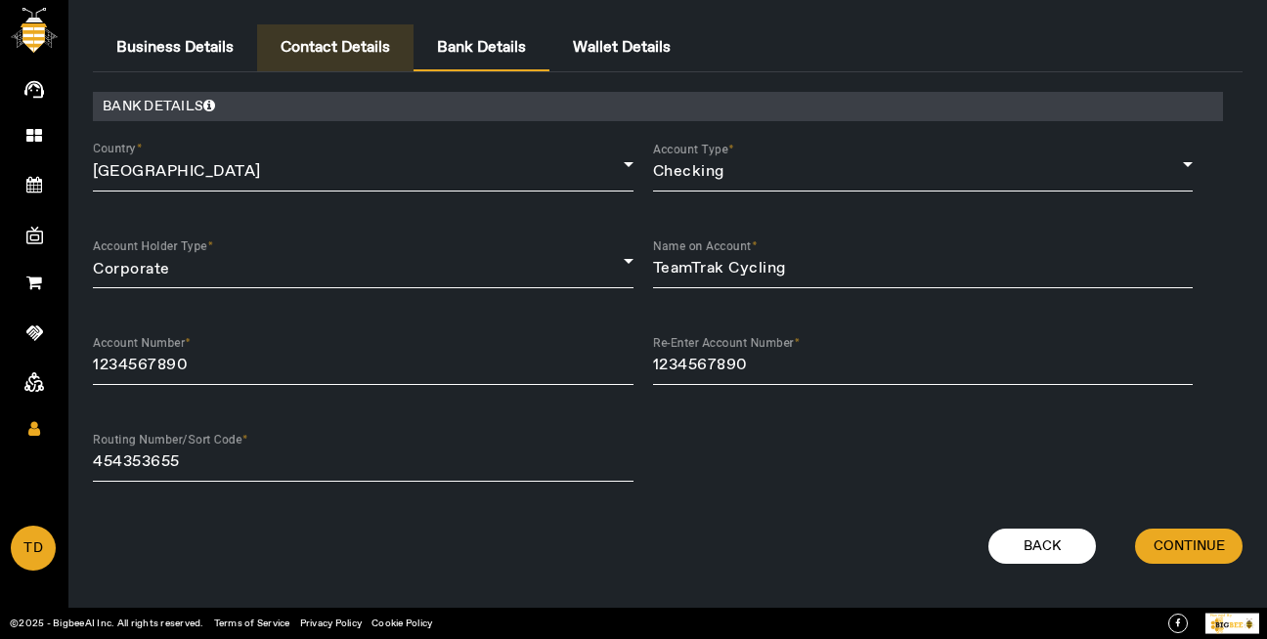
click at [376, 40] on span "Contact Details" at bounding box center [335, 48] width 109 height 16
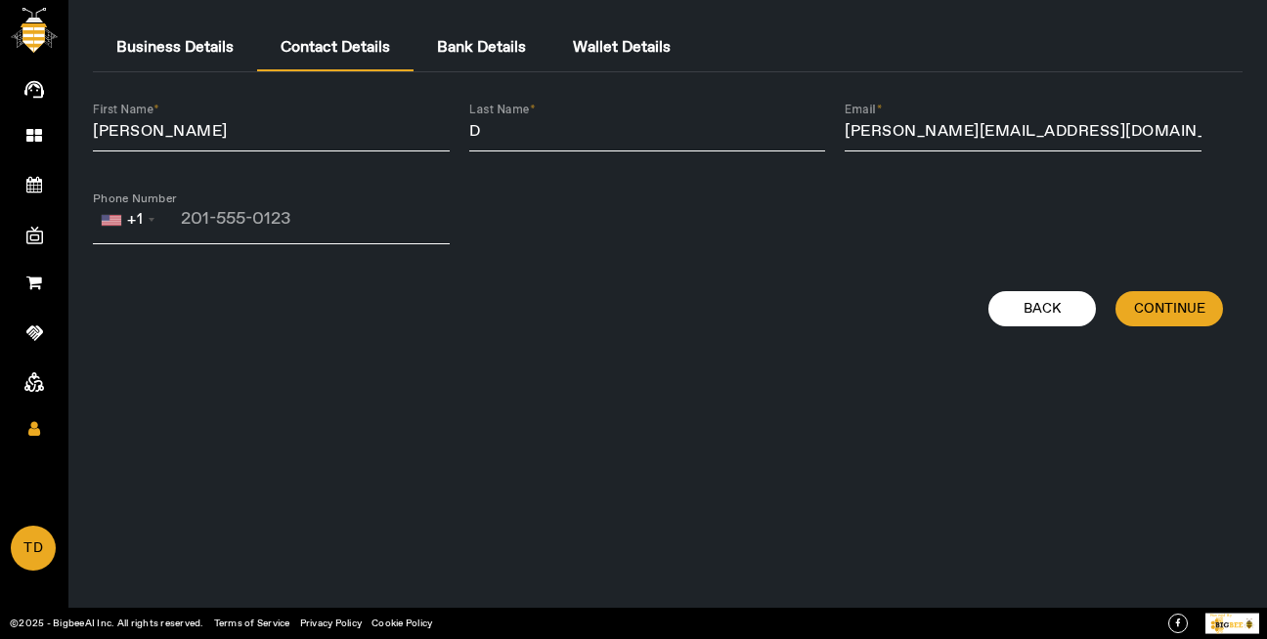
click at [239, 19] on div "Business Details Contact Details Bank Details Wallet Details First Name [PERSON…" at bounding box center [667, 319] width 1198 height 639
click at [189, 53] on span "Business Details" at bounding box center [174, 48] width 117 height 16
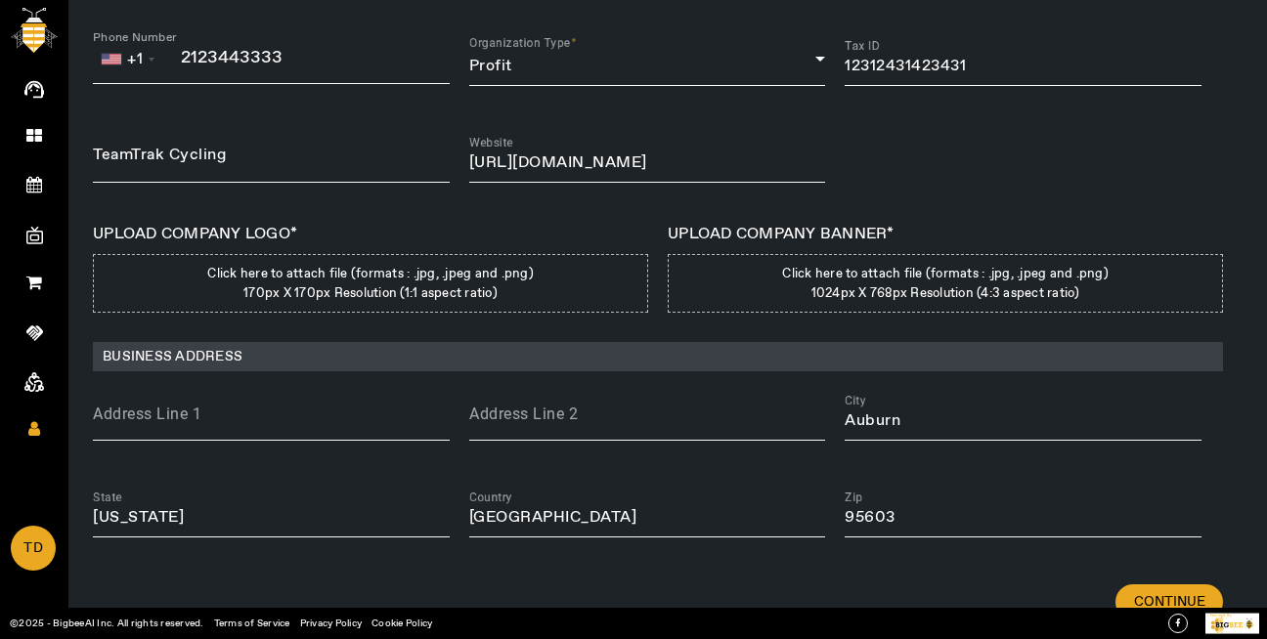
scroll to position [281, 0]
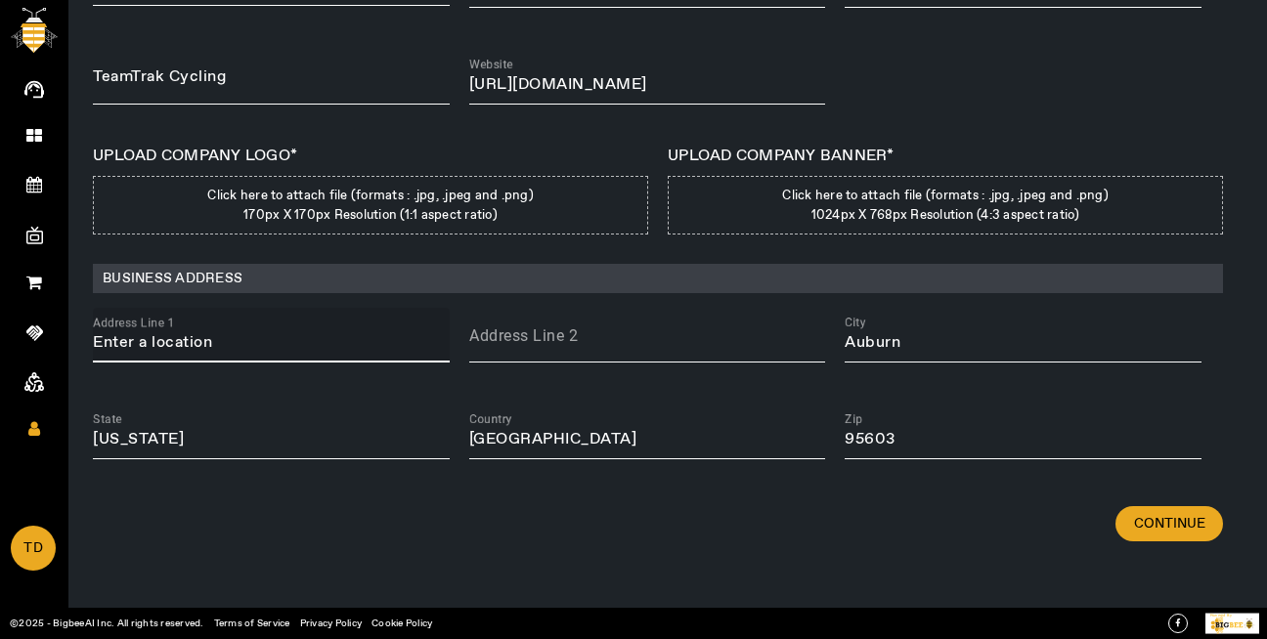
click at [248, 353] on input "Address Line 1" at bounding box center [271, 342] width 357 height 23
click at [316, 353] on input "[GEOGRAPHIC_DATA]" at bounding box center [271, 342] width 357 height 23
click at [369, 344] on input "iiit, [GEOGRAPHIC_DATA], [GEOGRAPHIC_DATA], [GEOGRAPHIC_DATA] 521202, [GEOGRAPH…" at bounding box center [271, 342] width 357 height 23
click at [398, 332] on input "Ayyappa Society [STREET_ADDRESS][PERSON_NAME]" at bounding box center [271, 342] width 357 height 23
click at [264, 337] on input "[GEOGRAPHIC_DATA]" at bounding box center [271, 342] width 357 height 23
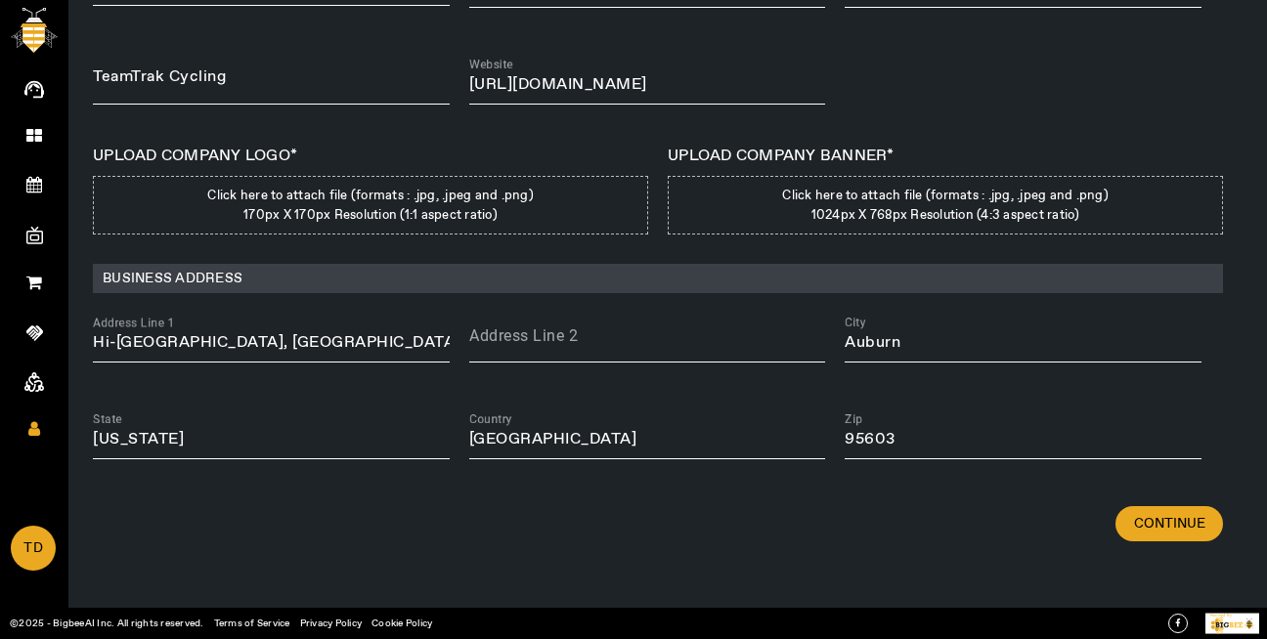
click at [397, 402] on div "BUSINESS DETAILS Business Name TeamTrak Cycling Currency USD Business Type Corp…" at bounding box center [668, 144] width 1150 height 685
click at [306, 343] on input "Hi-[GEOGRAPHIC_DATA], [GEOGRAPHIC_DATA]" at bounding box center [271, 342] width 357 height 23
click at [325, 360] on div "Address Line 1 Pandara" at bounding box center [271, 335] width 357 height 55
click at [330, 347] on input "Pandara" at bounding box center [271, 342] width 357 height 23
click at [409, 340] on input "XH7R+M6F, [STREET_ADDRESS]" at bounding box center [271, 342] width 357 height 23
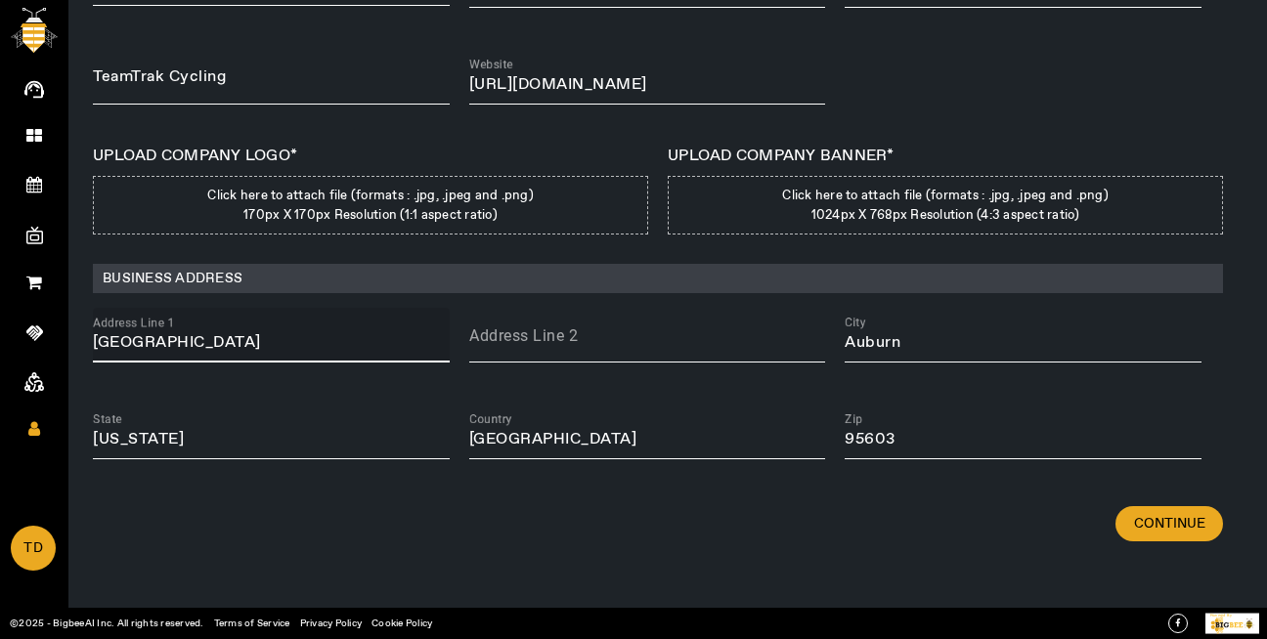
click at [347, 347] on input "[GEOGRAPHIC_DATA]" at bounding box center [271, 342] width 357 height 23
type input "iiit, [GEOGRAPHIC_DATA], [GEOGRAPHIC_DATA], [GEOGRAPHIC_DATA] 521202, [GEOGRAPH…"
click at [2, 133] on link "Dashboard" at bounding box center [34, 133] width 68 height 49
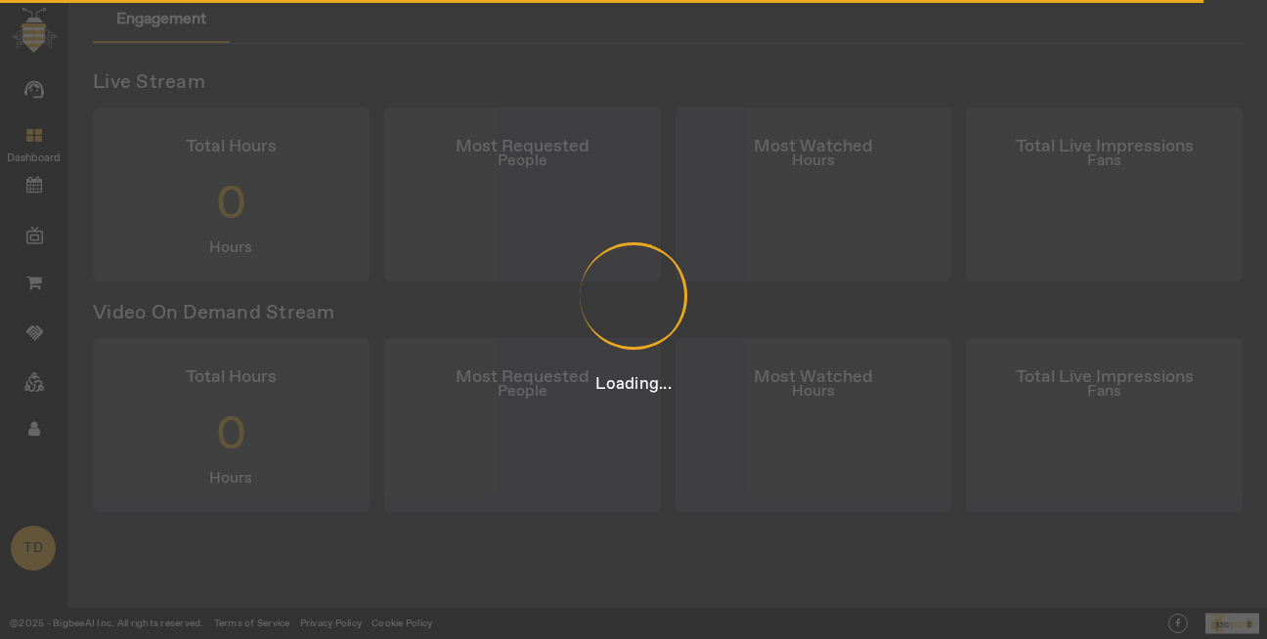
scroll to position [28, 0]
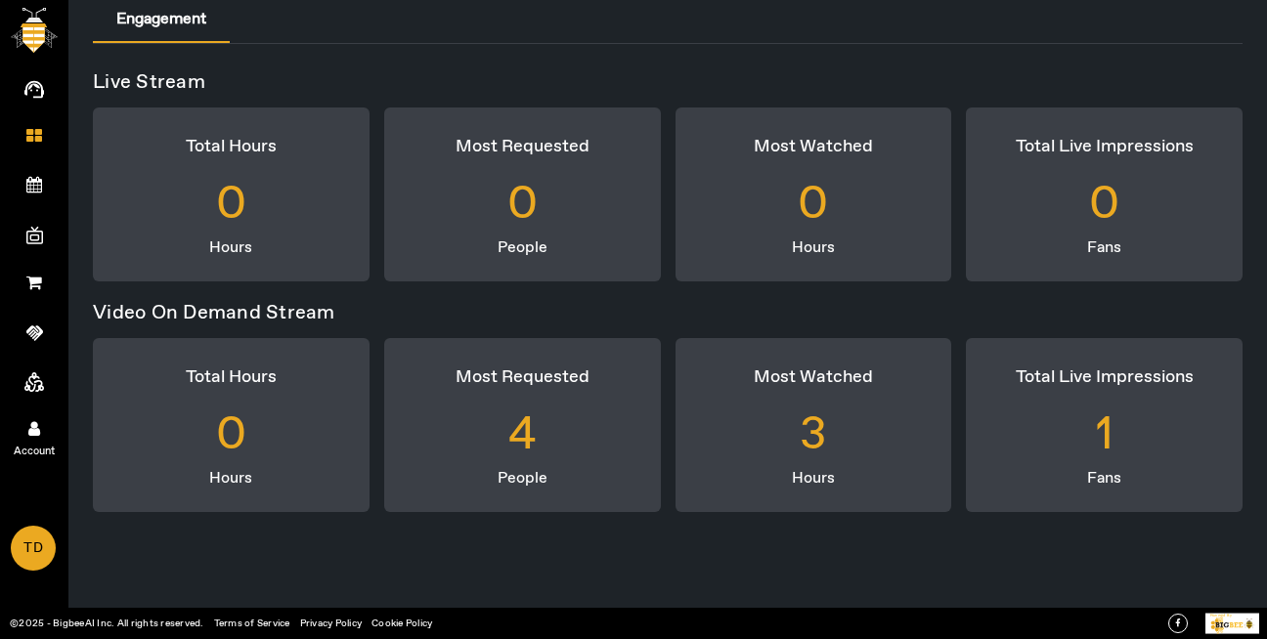
click at [34, 431] on icon at bounding box center [34, 428] width 12 height 17
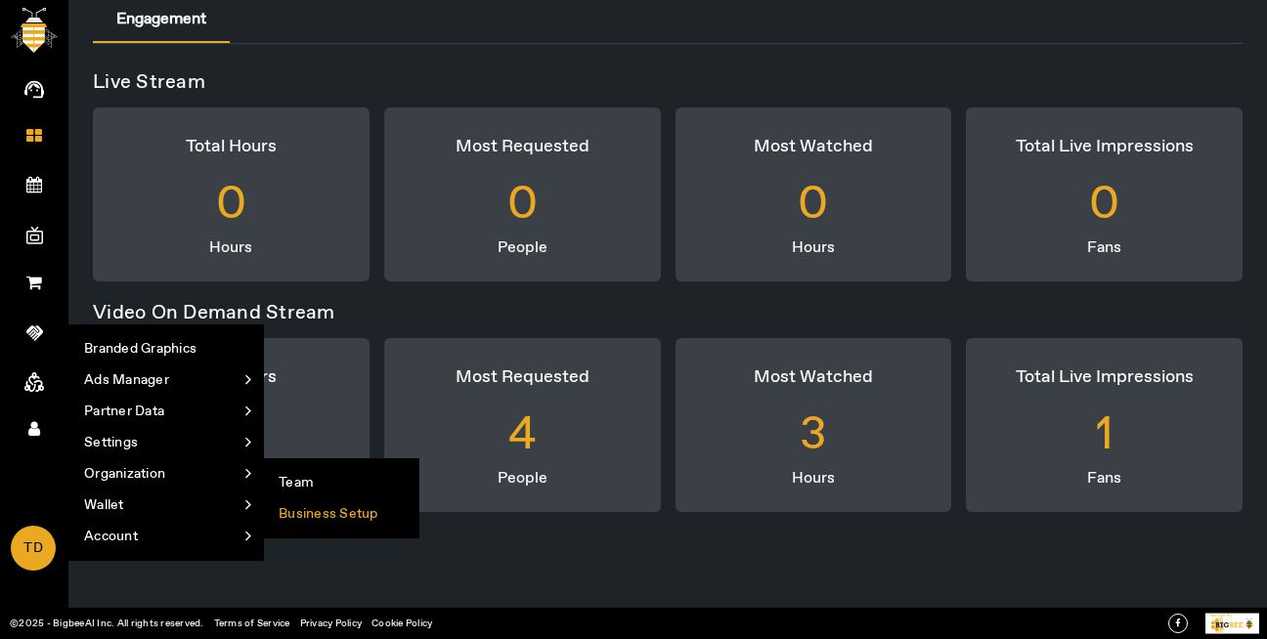
click at [300, 509] on li "Business Setup" at bounding box center [341, 514] width 154 height 31
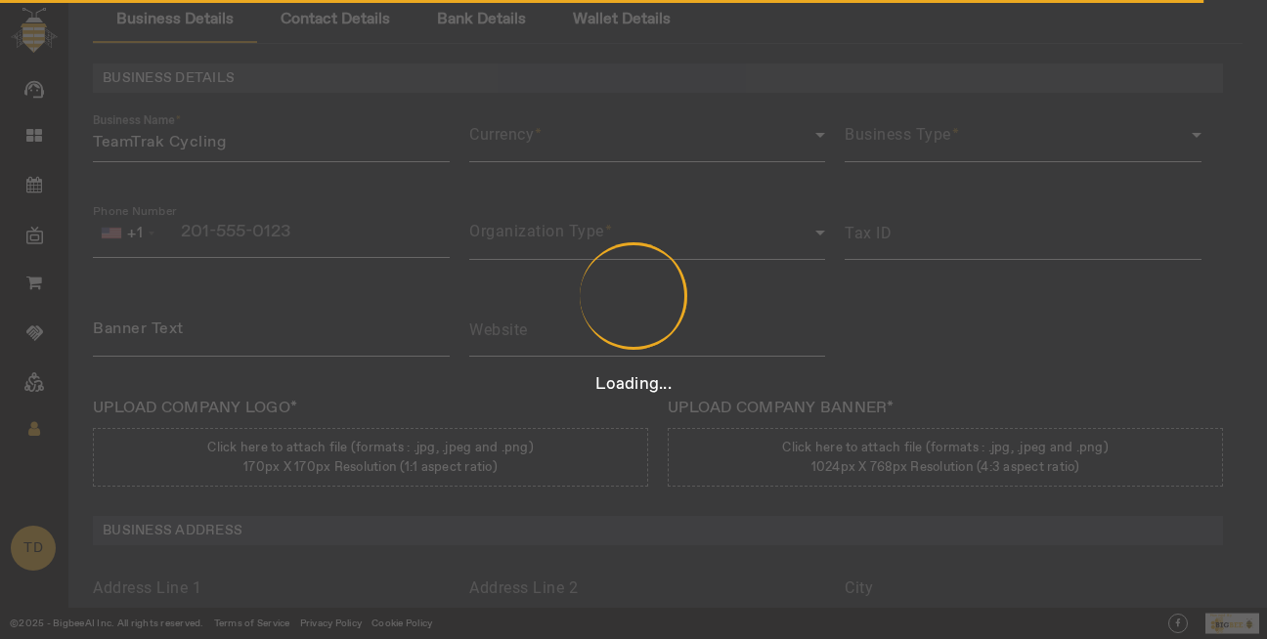
type input "12312431423431"
type input "TeamTrak Cycling"
type input "[URL][DOMAIN_NAME]"
type input "Team Track Rd"
type input "Auburn"
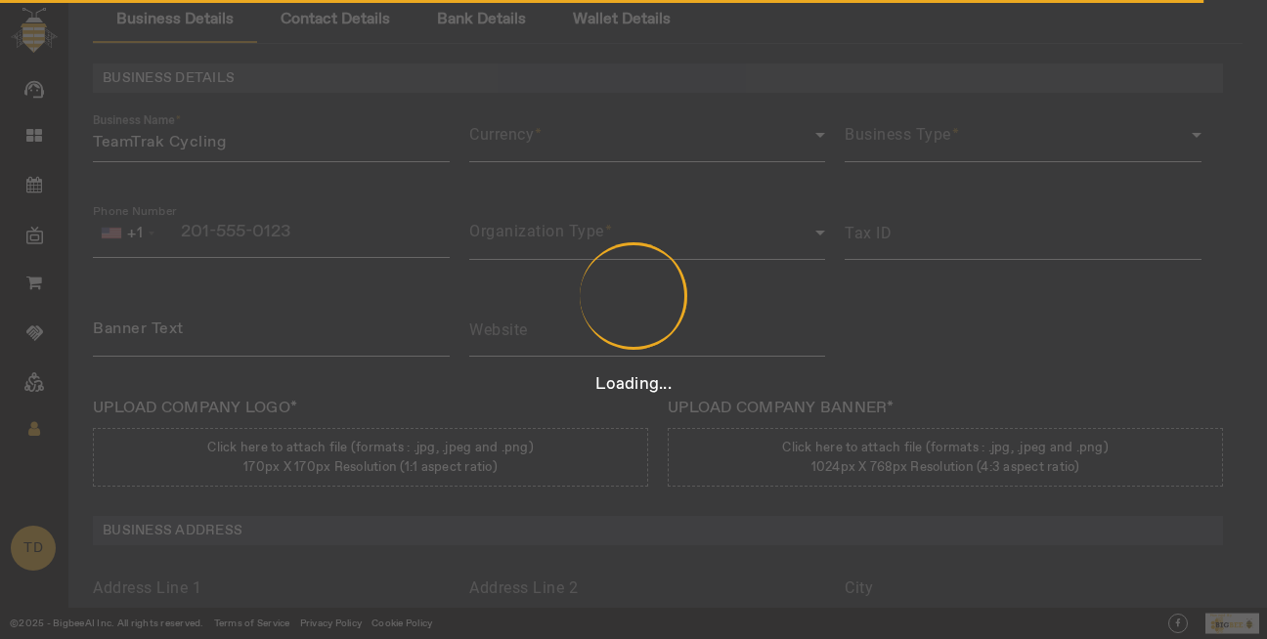
type input "[US_STATE]"
type input "[GEOGRAPHIC_DATA]"
type input "95603"
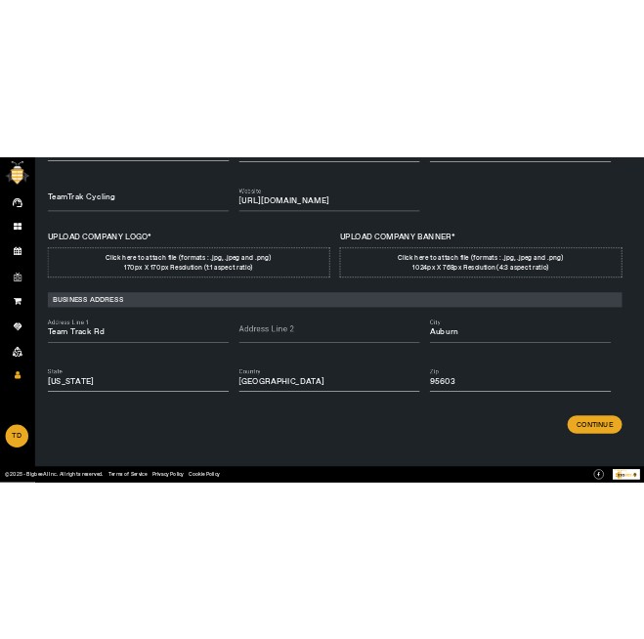
scroll to position [281, 0]
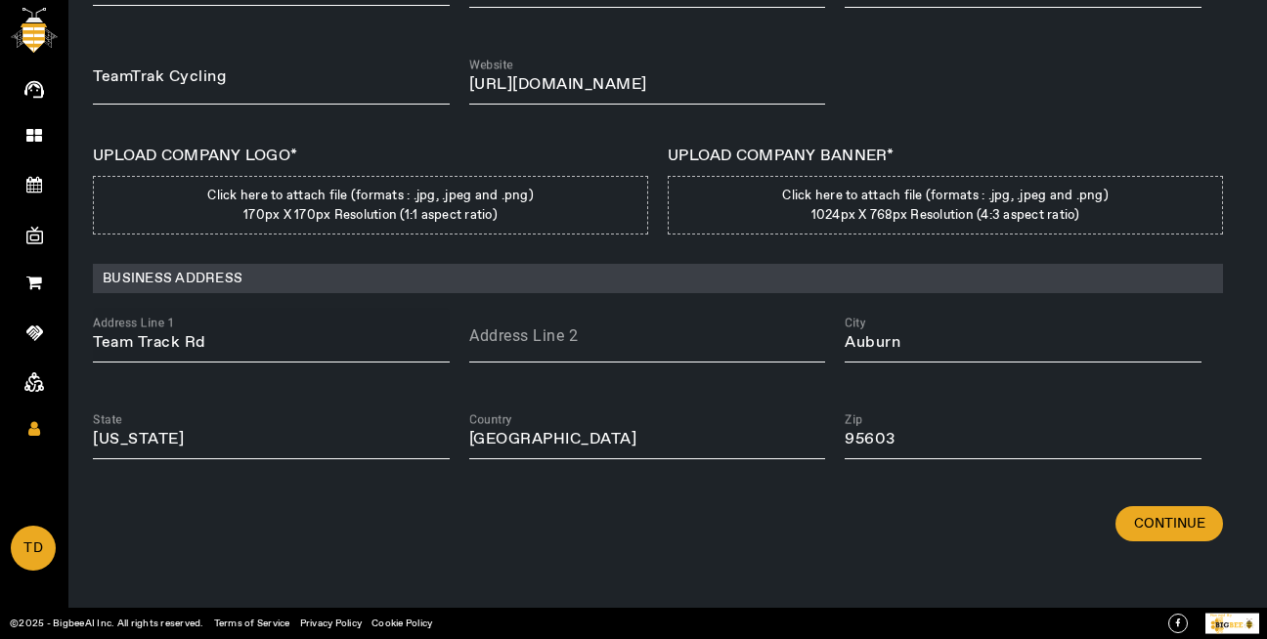
click at [294, 348] on input "Team Track Rd" at bounding box center [271, 342] width 357 height 23
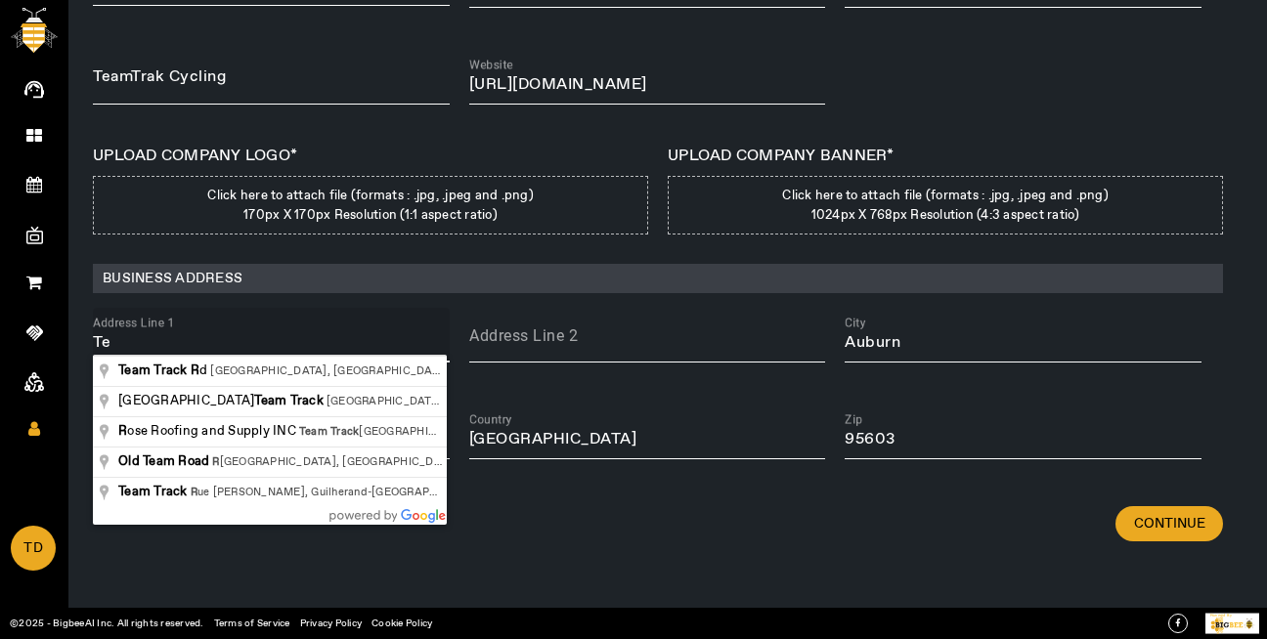
type input "T"
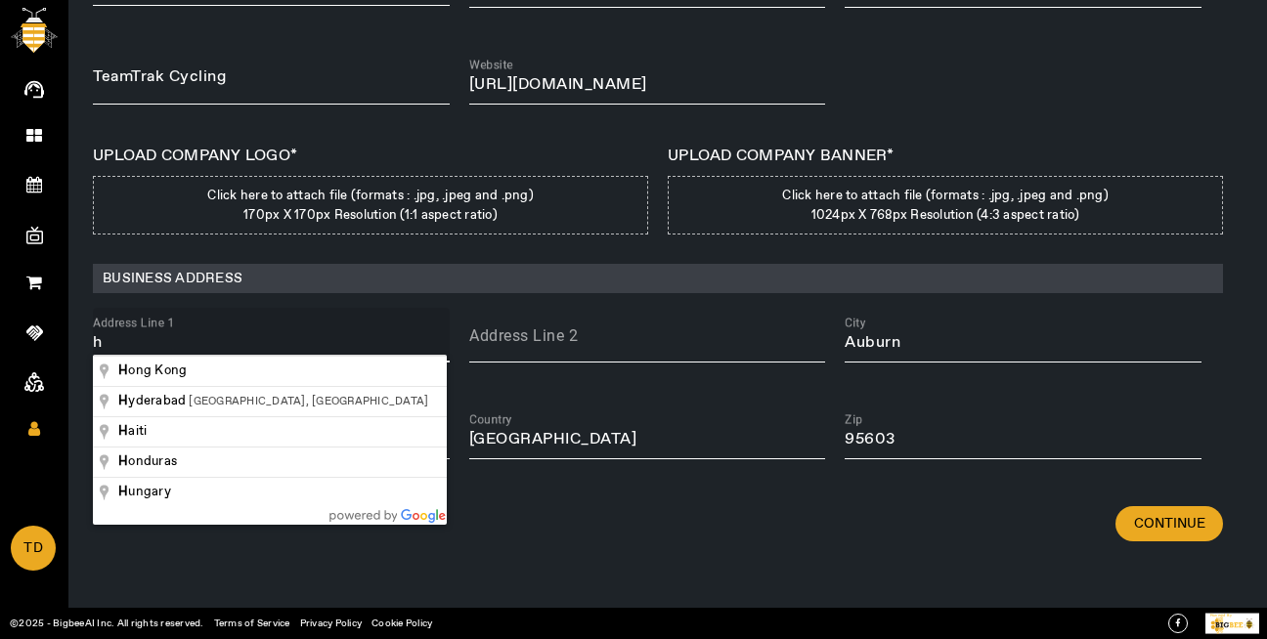
type input "Hi-[GEOGRAPHIC_DATA], [GEOGRAPHIC_DATA]"
type input "Bhubaneswar"
type input "Odisha"
type input "[GEOGRAPHIC_DATA]"
type input "751002"
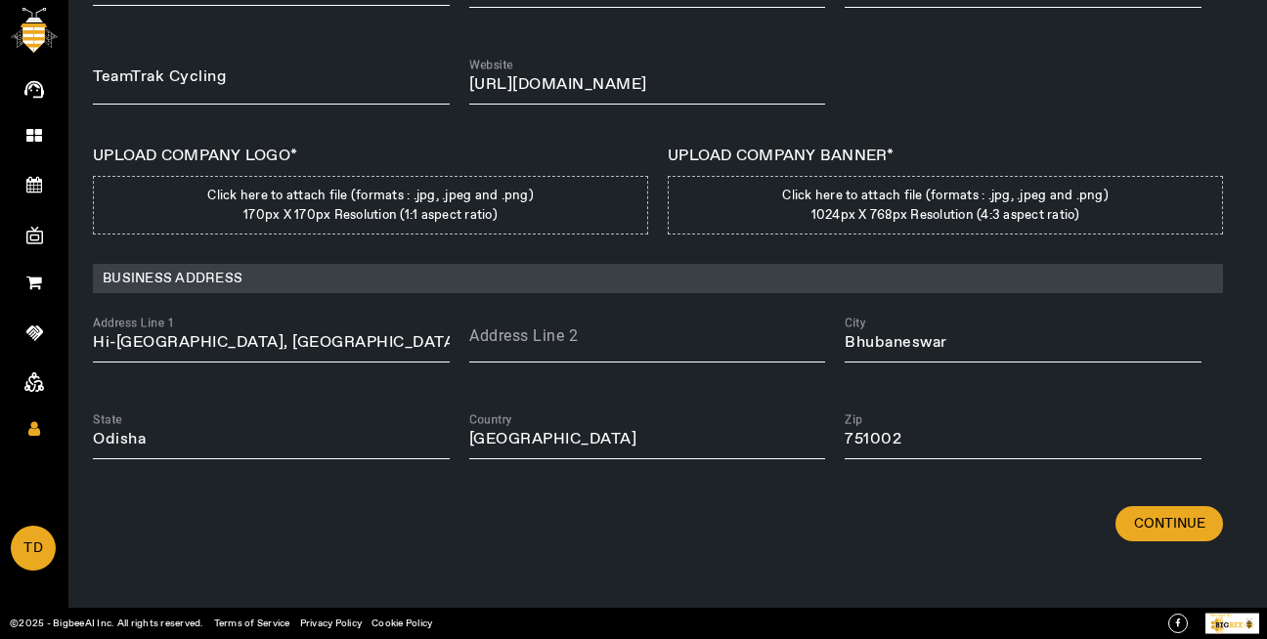
click at [552, 390] on div "BUSINESS DETAILS Business Name TeamTrak Cycling Currency USD Business Type Corp…" at bounding box center [668, 144] width 1150 height 685
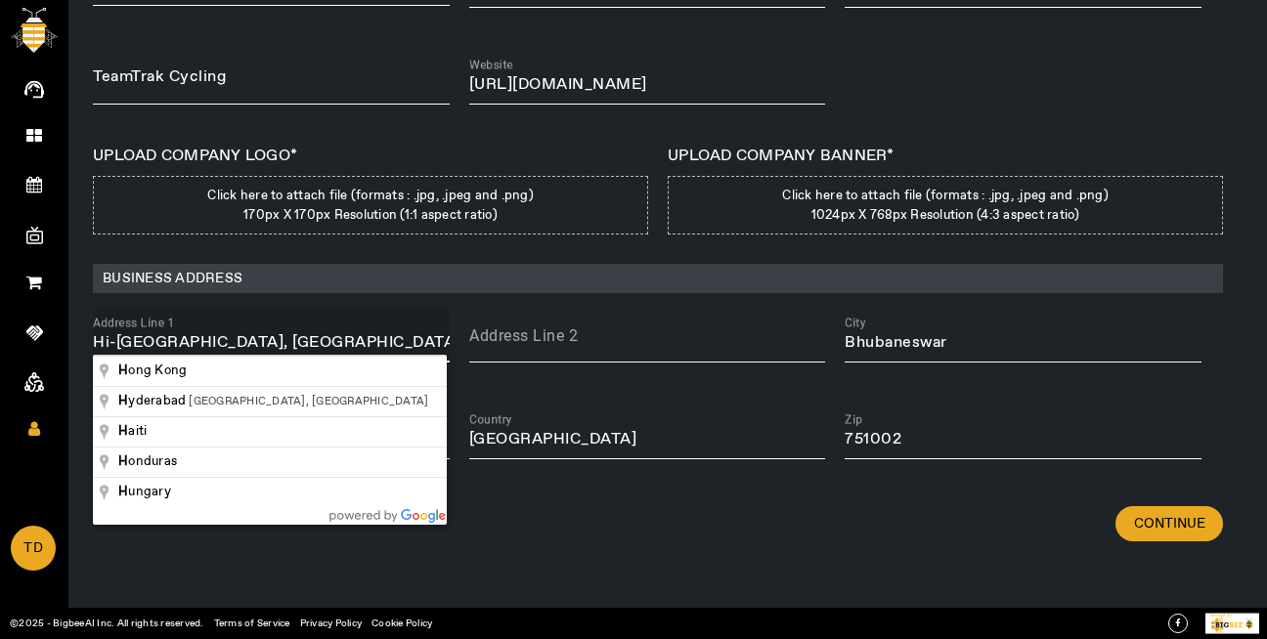
click at [355, 338] on input "Hi-[GEOGRAPHIC_DATA], [GEOGRAPHIC_DATA]" at bounding box center [271, 342] width 357 height 23
click at [400, 339] on input "Hi-[GEOGRAPHIC_DATA], [GEOGRAPHIC_DATA]" at bounding box center [271, 342] width 357 height 23
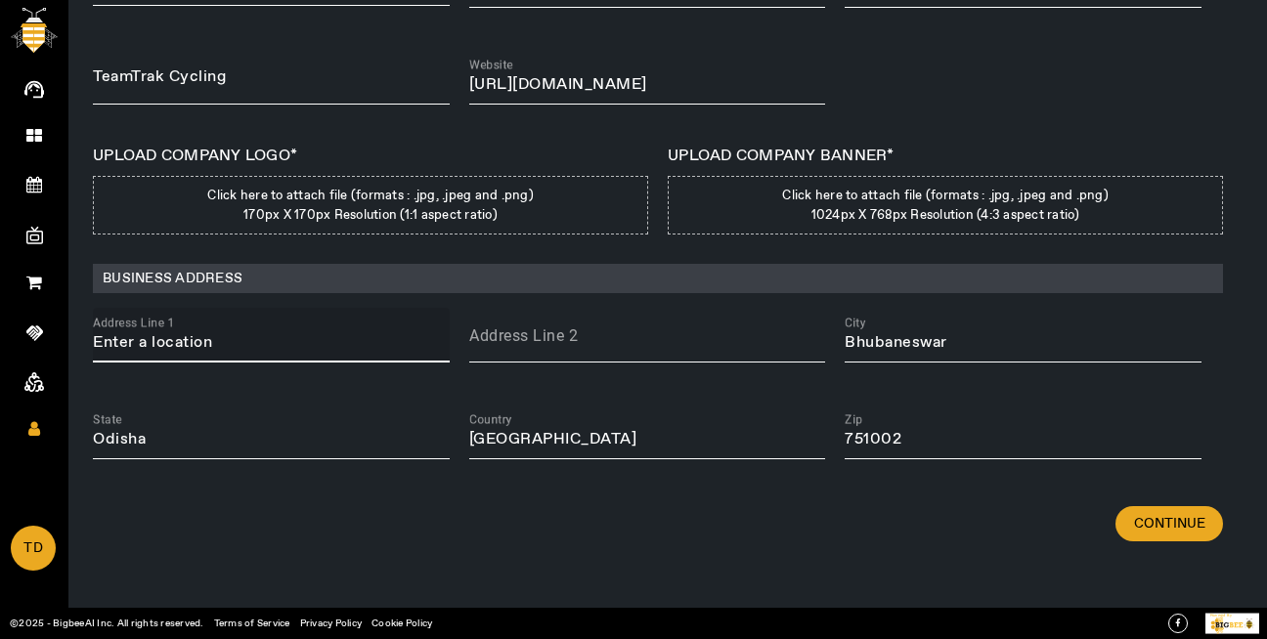
click at [326, 332] on input "Address Line 1" at bounding box center [271, 342] width 357 height 23
type input "XH7R+M6F, [STREET_ADDRESS]"
click at [363, 348] on input "XH7R+M6F, [STREET_ADDRESS]" at bounding box center [271, 342] width 357 height 23
